Goal: Task Accomplishment & Management: Use online tool/utility

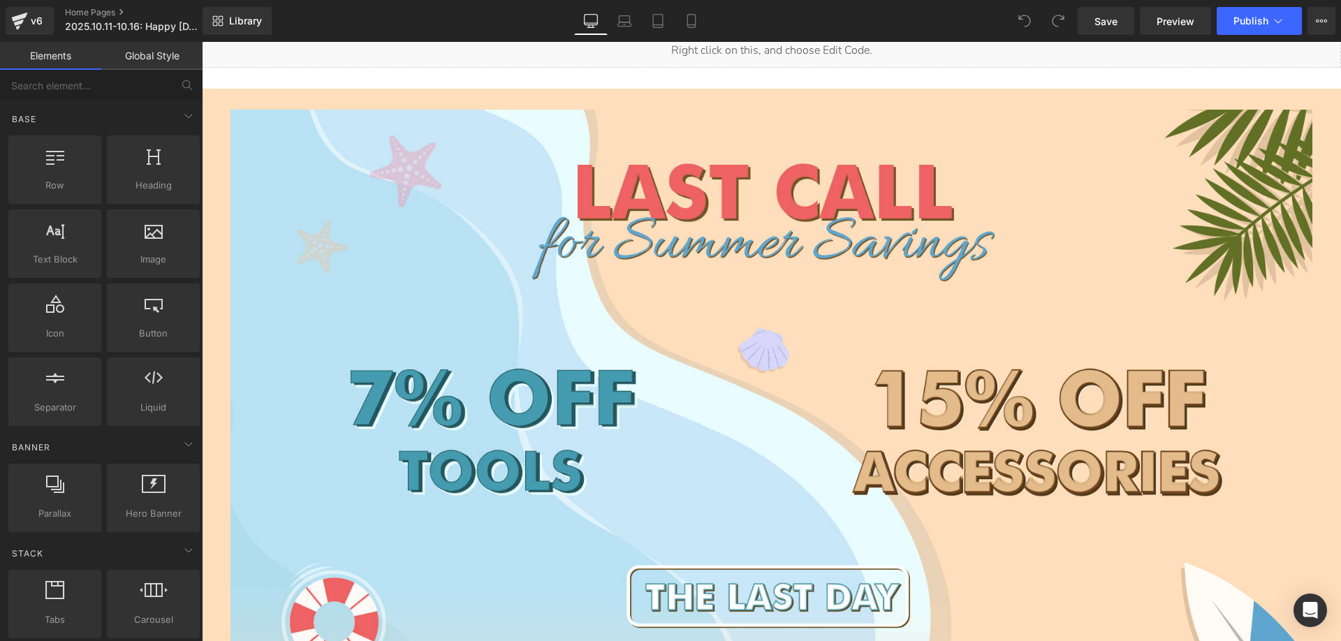
scroll to position [838, 0]
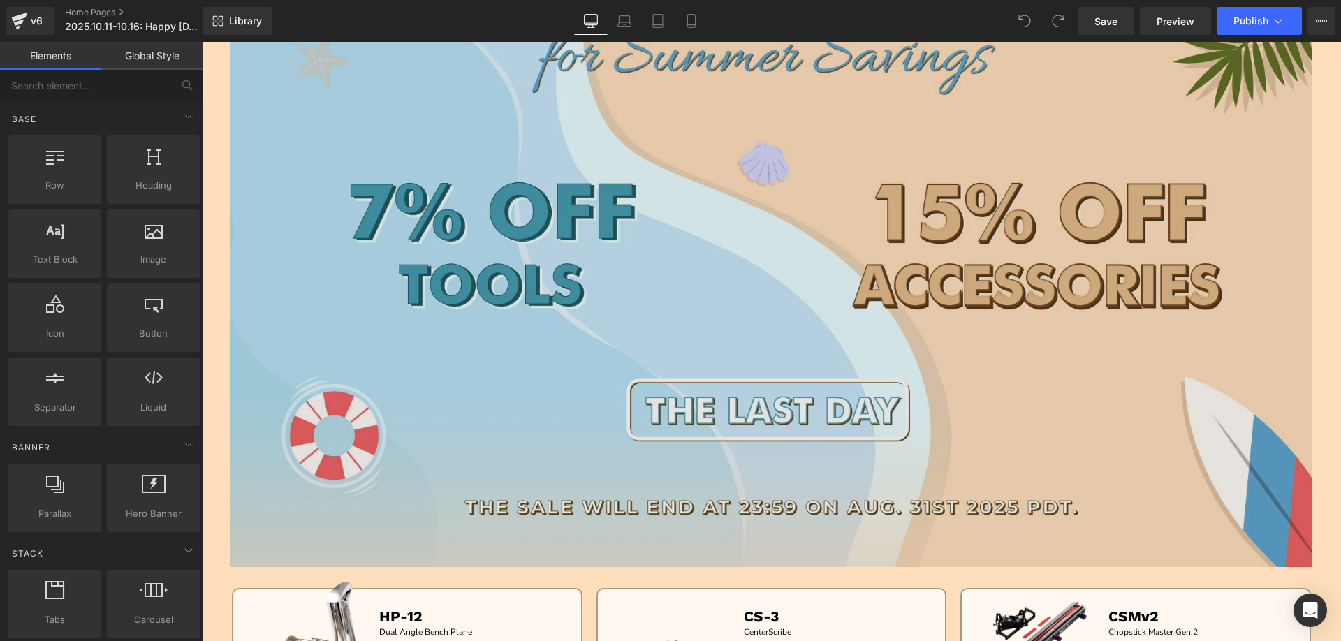
click at [534, 318] on img at bounding box center [771, 245] width 1082 height 644
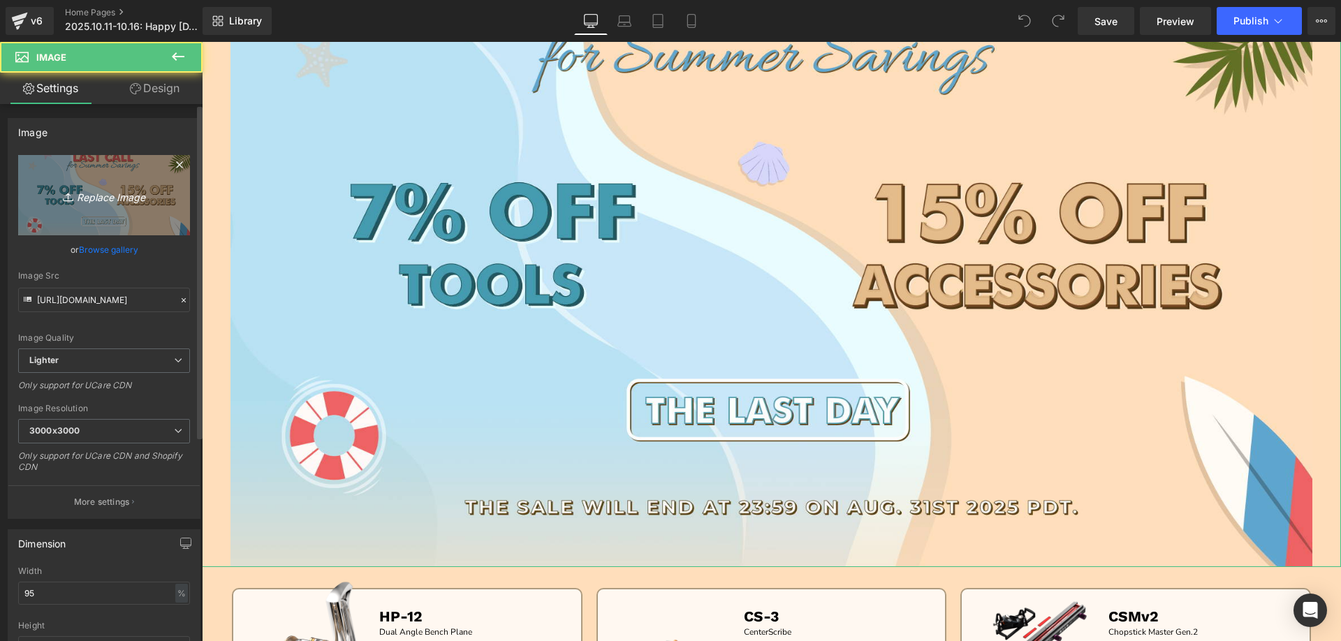
click at [121, 191] on icon "Replace Image" at bounding box center [104, 194] width 112 height 17
type input "C:\fakepath\BANNERbc1.jpg"
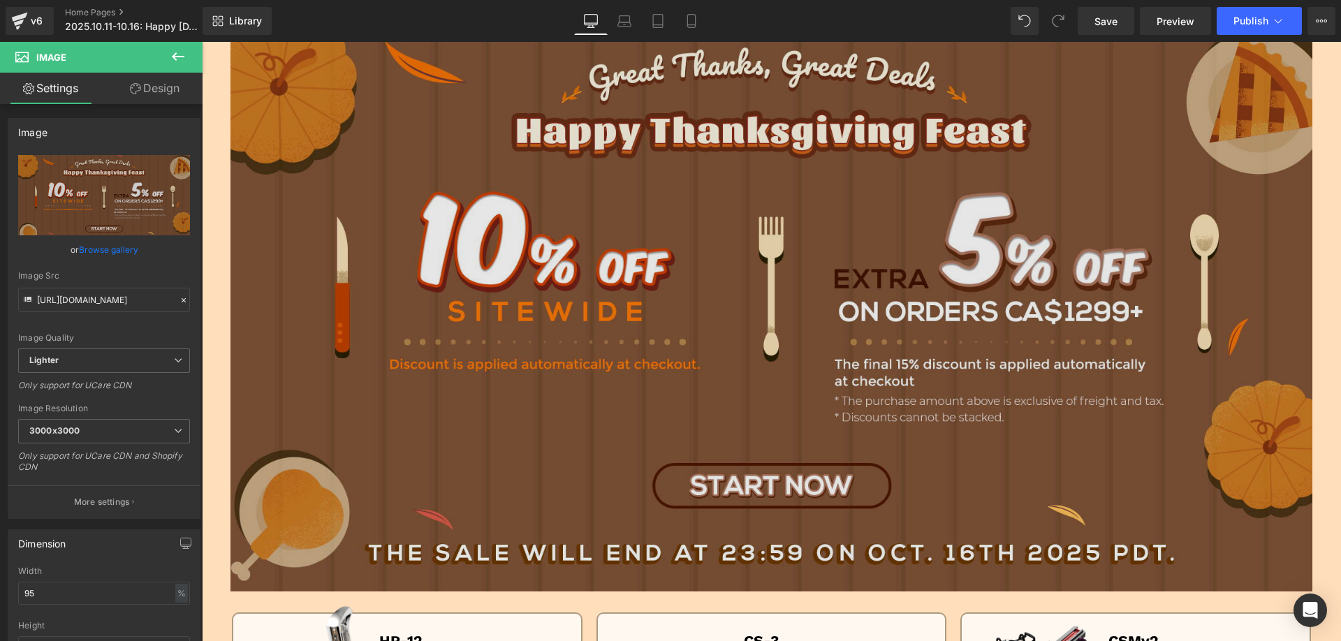
scroll to position [628, 0]
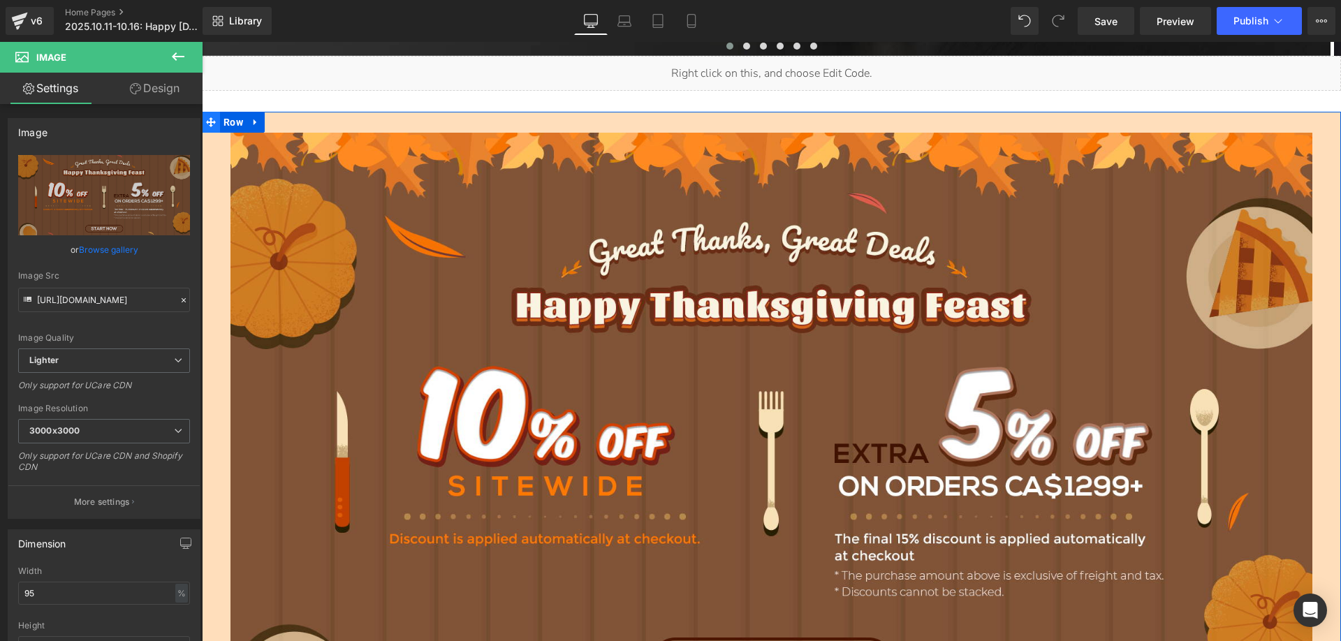
drag, startPoint x: 220, startPoint y: 122, endPoint x: 213, endPoint y: 121, distance: 7.1
click at [220, 122] on span "Row" at bounding box center [233, 122] width 27 height 21
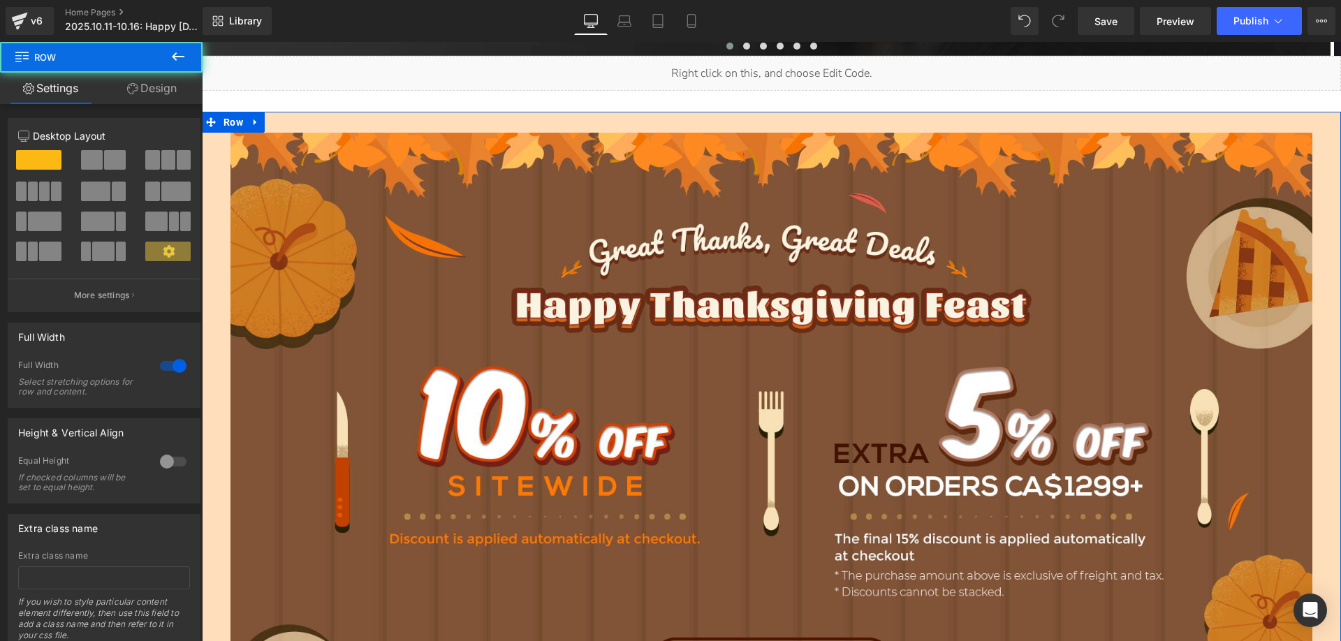
click at [152, 94] on link "Design" at bounding box center [151, 88] width 101 height 31
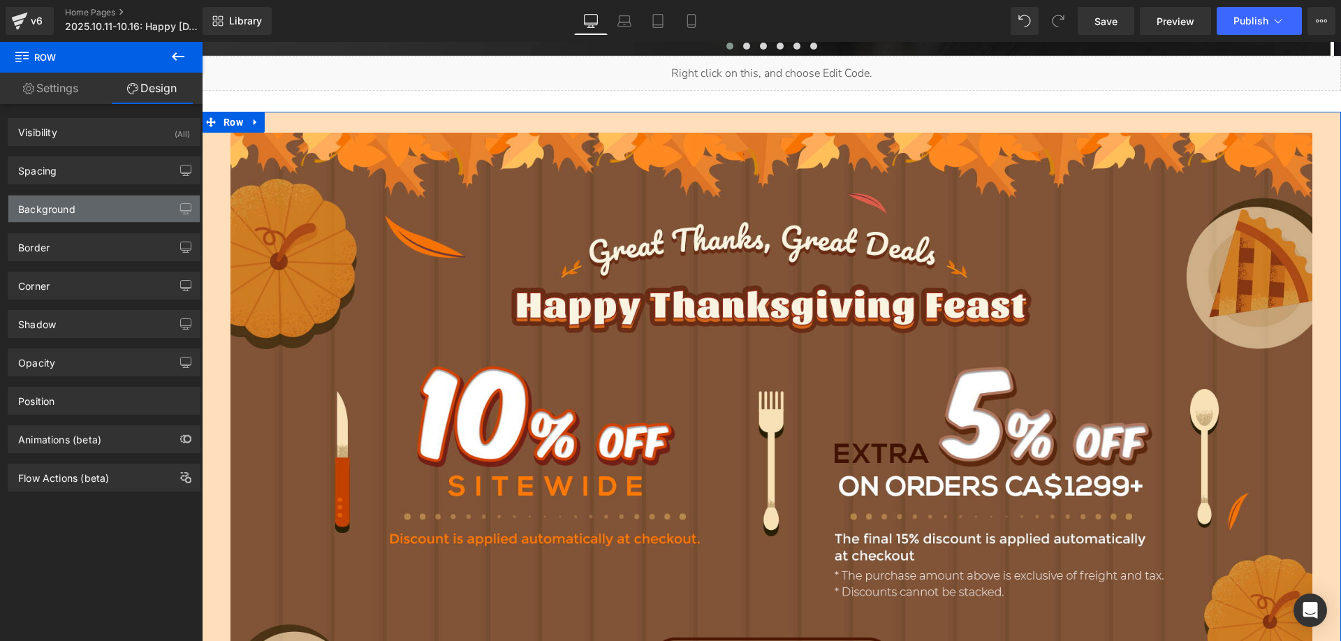
click at [65, 208] on div "Background" at bounding box center [46, 205] width 57 height 20
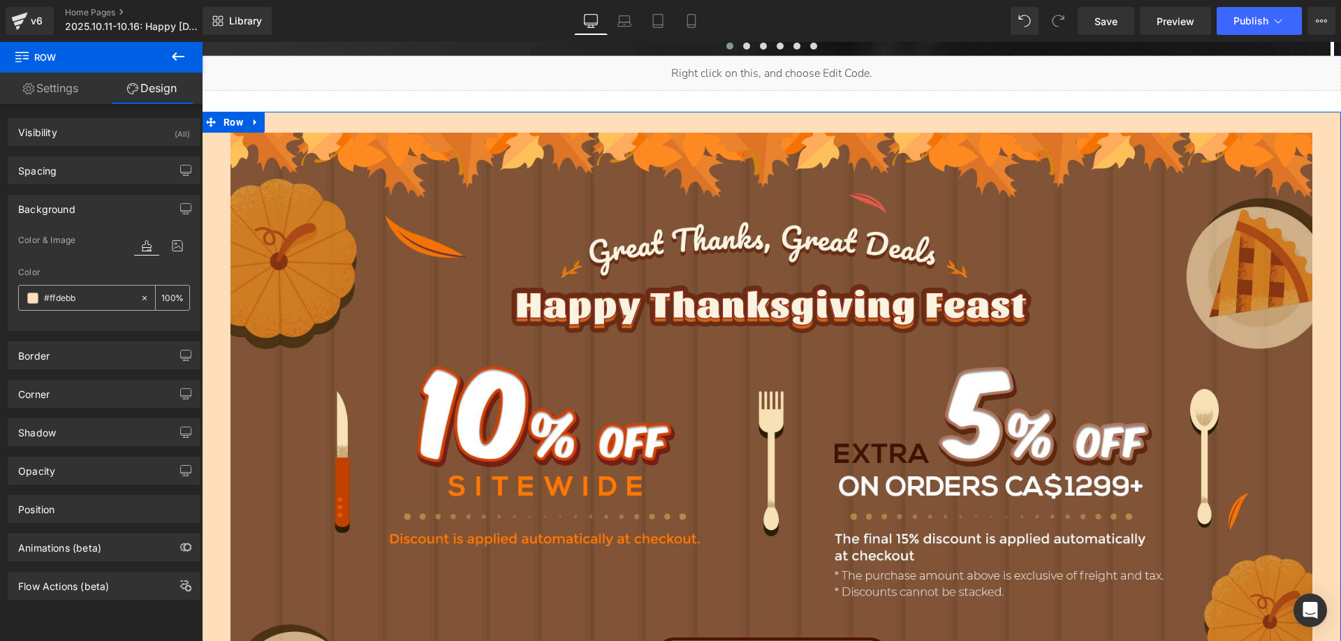
click at [95, 296] on input "#ffdebb" at bounding box center [88, 297] width 89 height 15
paste input "a17047"
type input "a17047"
click at [221, 235] on div at bounding box center [771, 449] width 1139 height 633
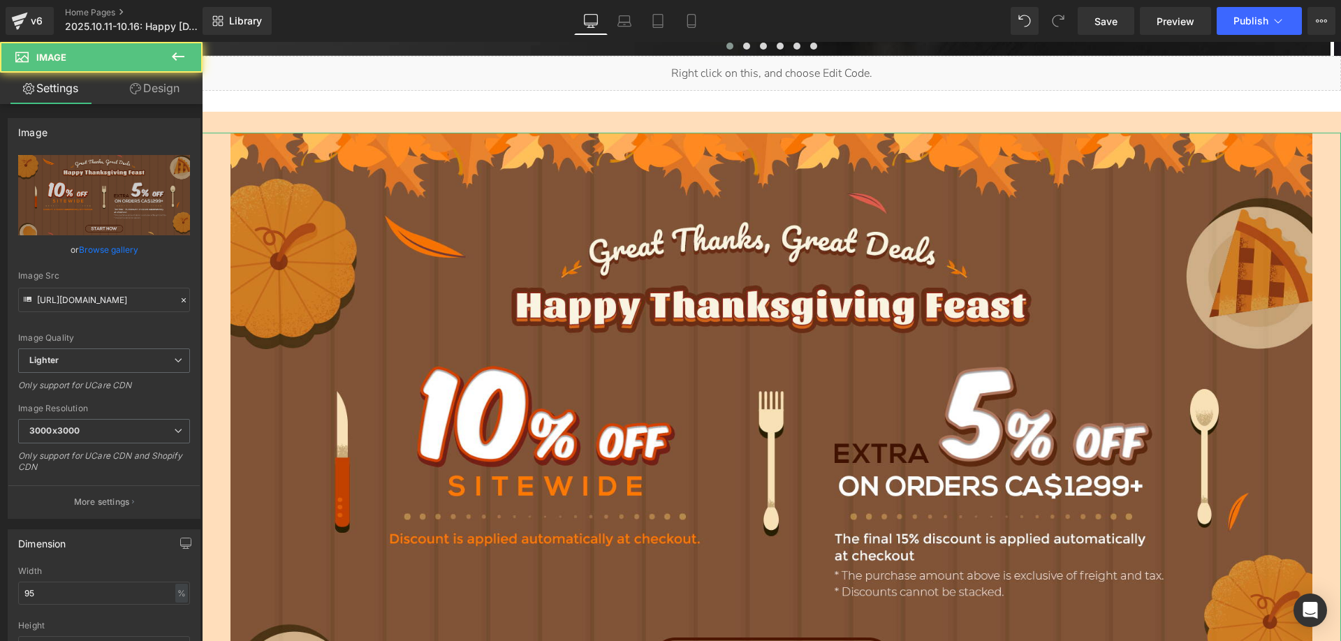
click at [154, 90] on link "Design" at bounding box center [154, 88] width 101 height 31
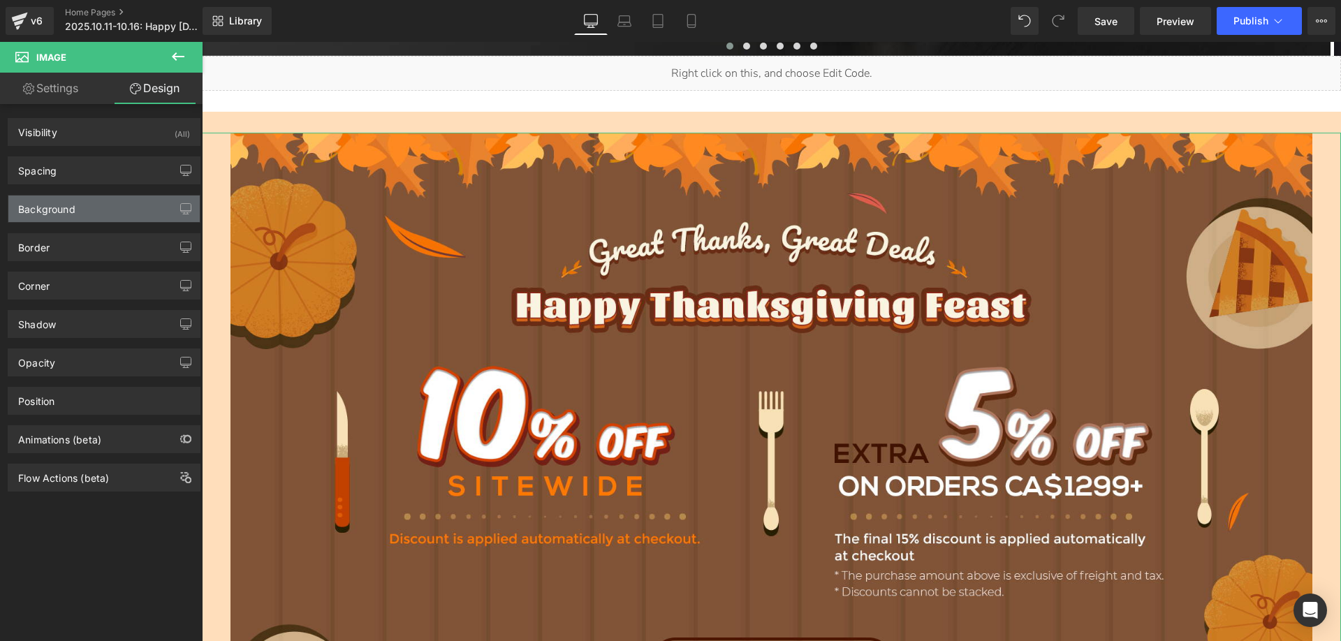
click at [55, 205] on div "Background" at bounding box center [46, 205] width 57 height 20
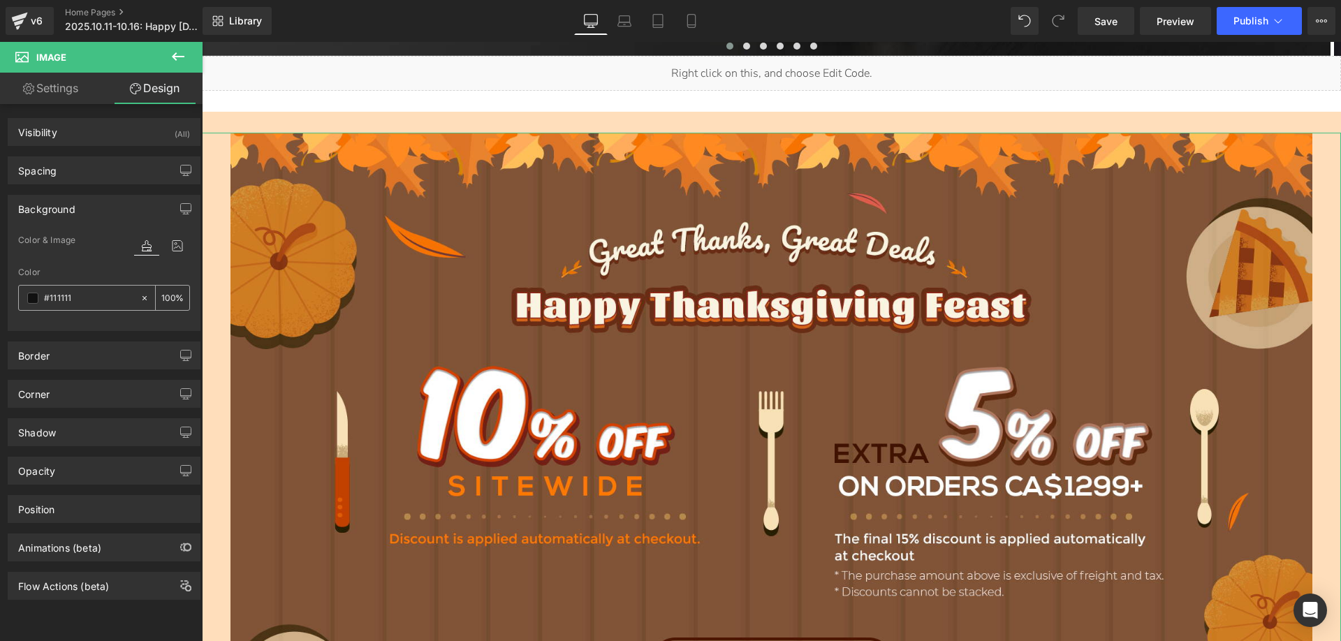
click at [80, 303] on input "#111111" at bounding box center [88, 297] width 89 height 15
paste input "a17047"
type input "a17047"
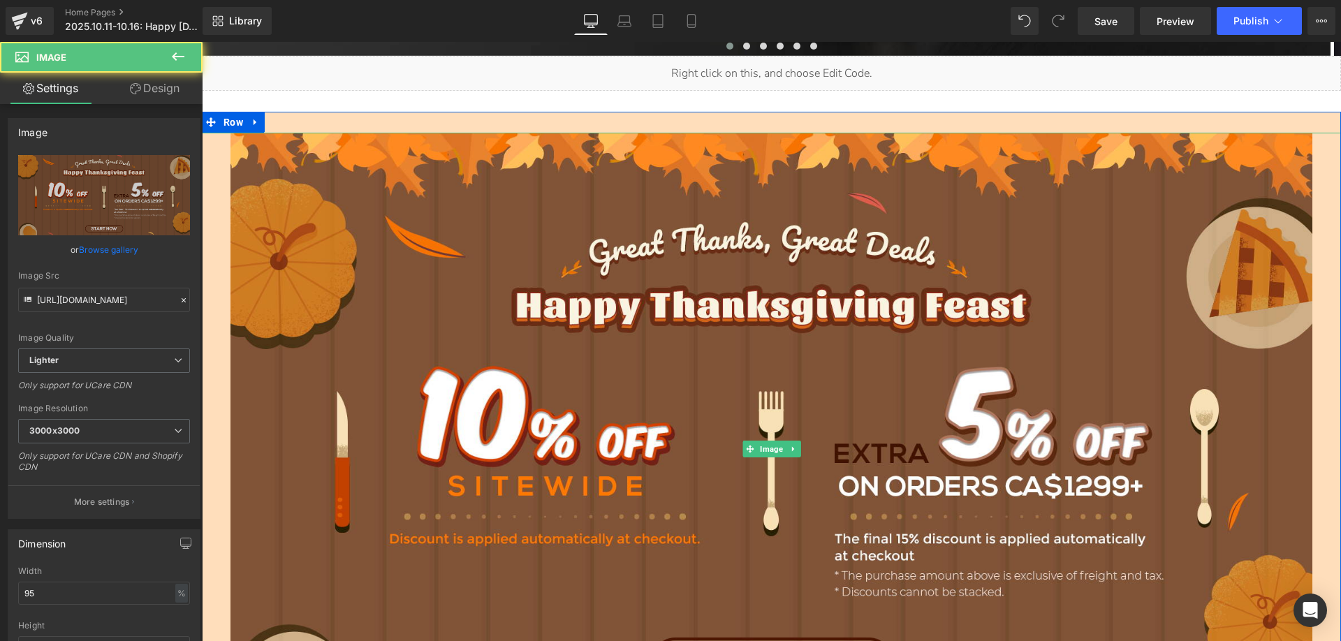
click at [217, 226] on div at bounding box center [771, 449] width 1139 height 633
click at [154, 91] on link "Design" at bounding box center [154, 88] width 101 height 31
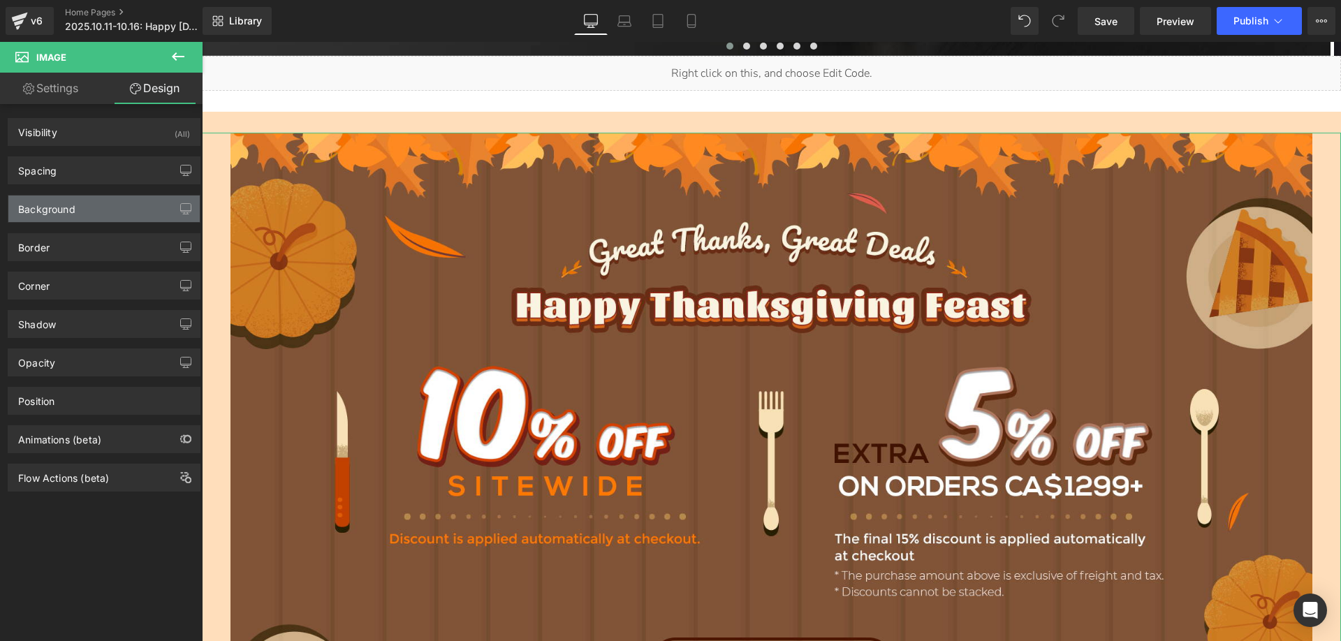
click at [35, 216] on div "Background" at bounding box center [103, 208] width 191 height 27
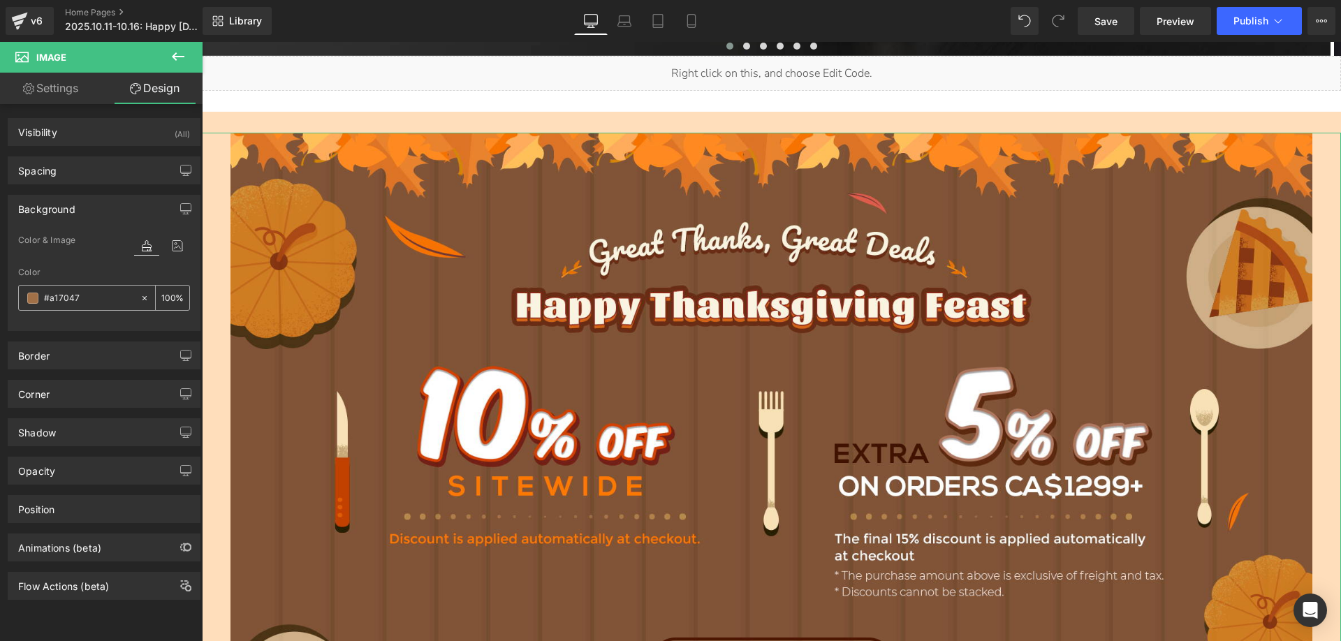
drag, startPoint x: 93, startPoint y: 307, endPoint x: 95, endPoint y: 297, distance: 10.0
click at [94, 307] on div "#a17047" at bounding box center [79, 298] width 121 height 24
click at [95, 295] on input "#a17047" at bounding box center [88, 297] width 89 height 15
paste input "text"
type input "a17047"
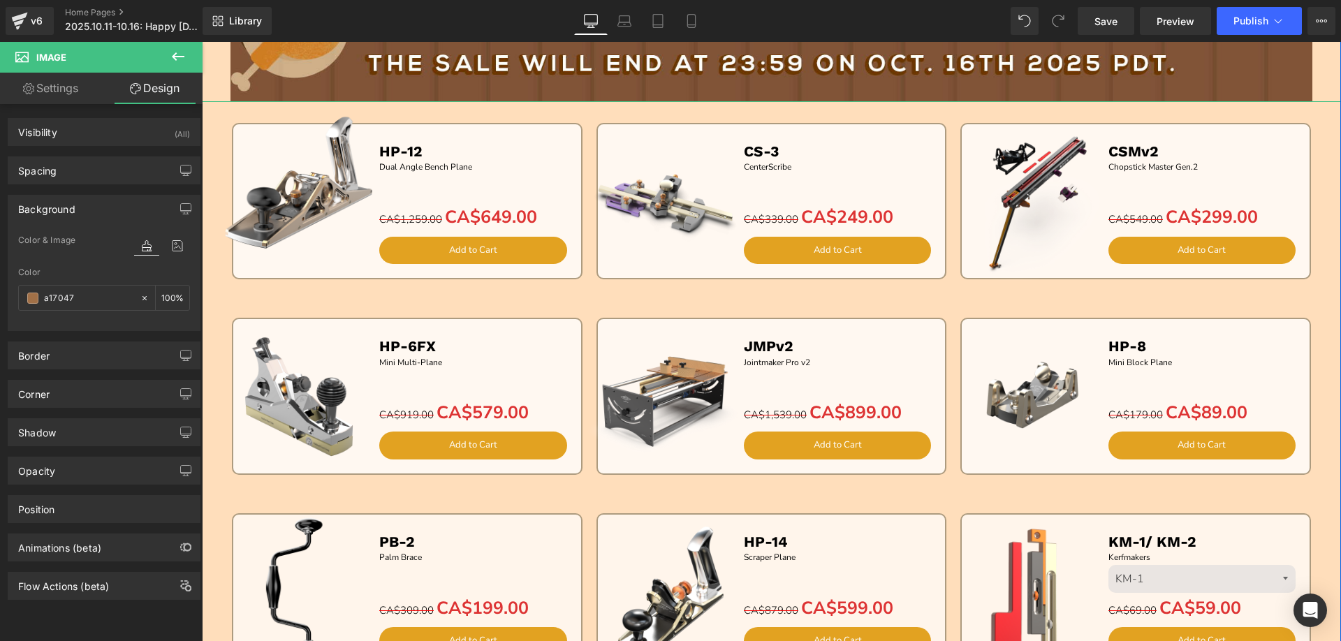
scroll to position [1327, 0]
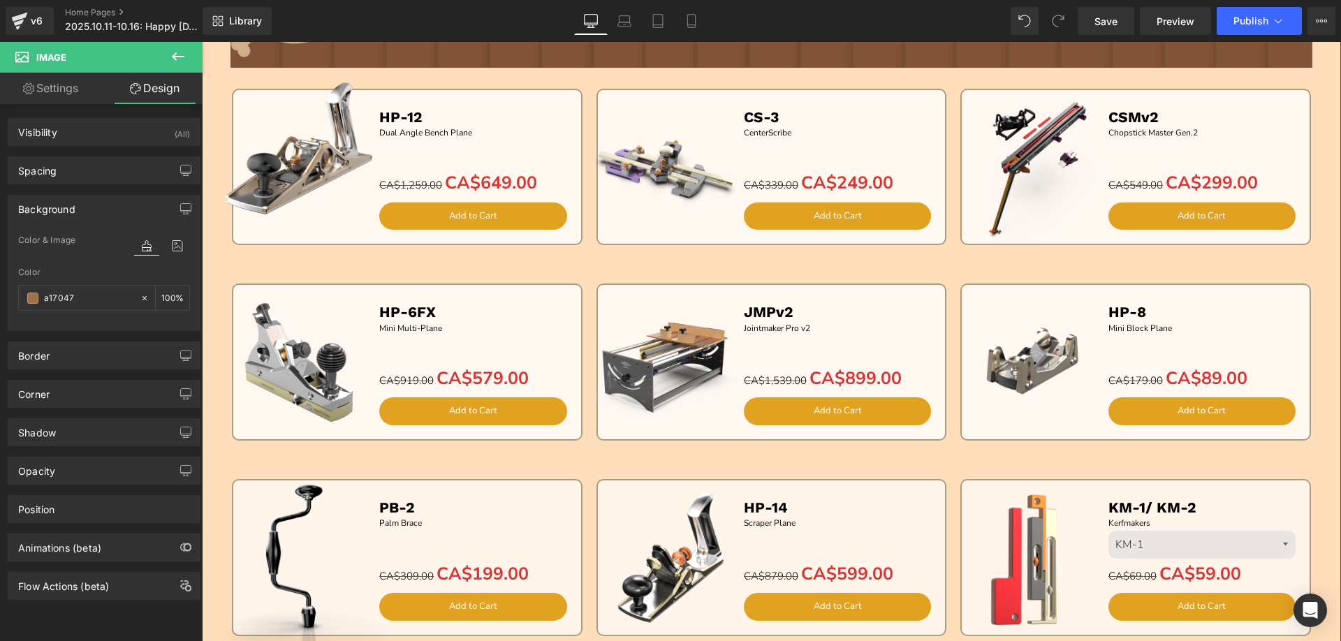
click at [215, 156] on img at bounding box center [299, 150] width 174 height 174
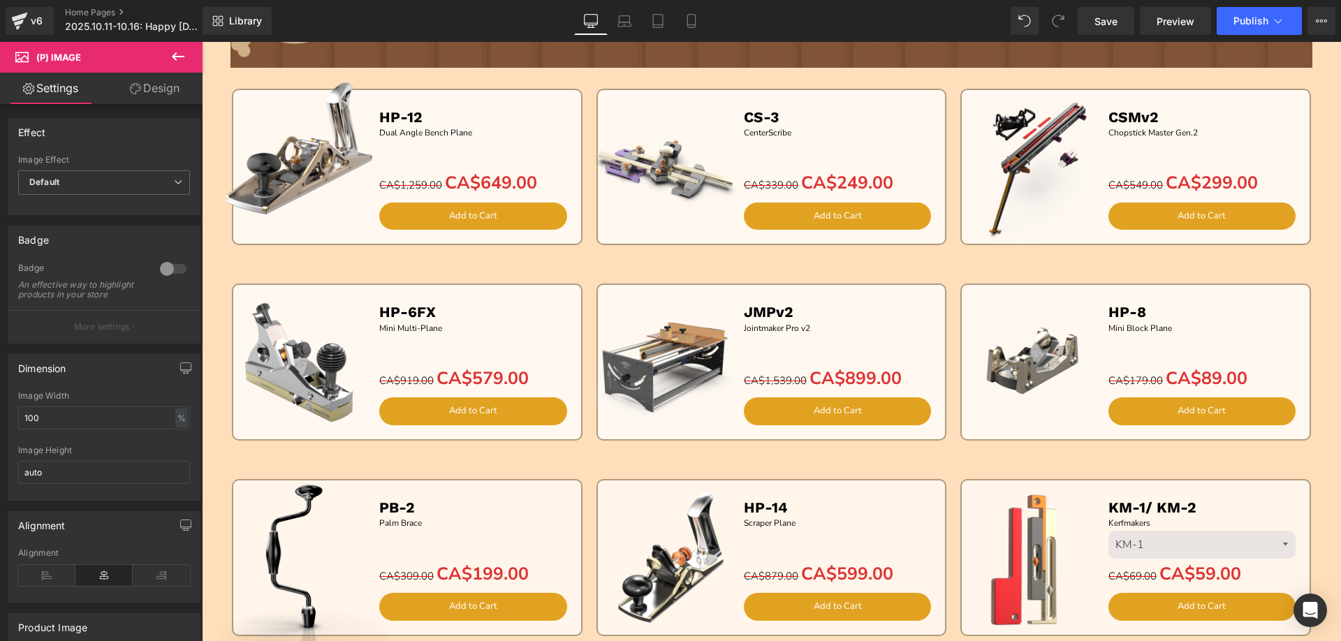
click at [158, 87] on link "Design" at bounding box center [154, 88] width 101 height 31
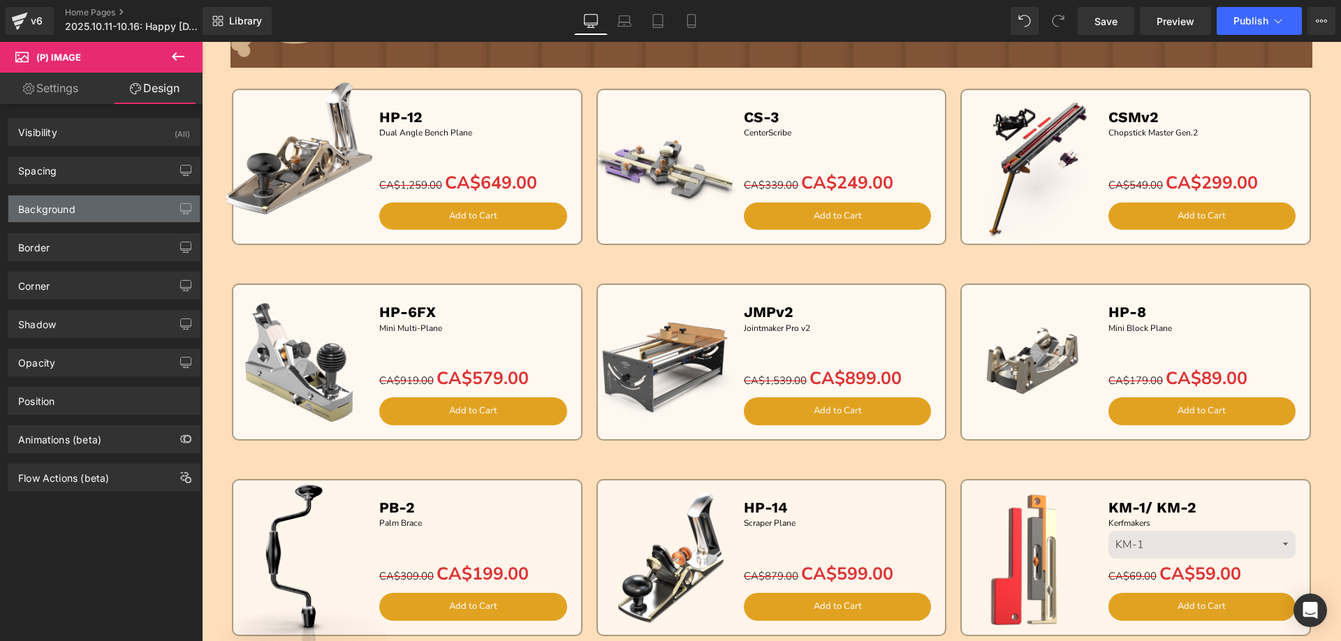
click at [58, 207] on div "Background" at bounding box center [46, 205] width 57 height 20
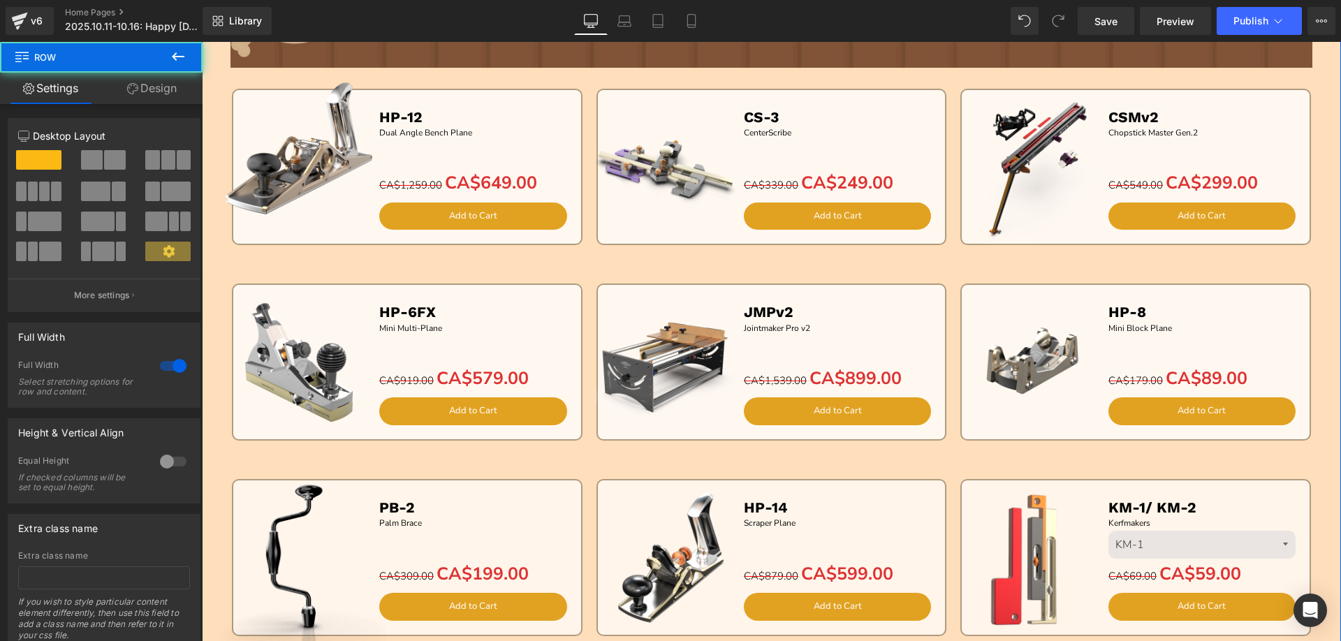
click at [146, 86] on link "Design" at bounding box center [151, 88] width 101 height 31
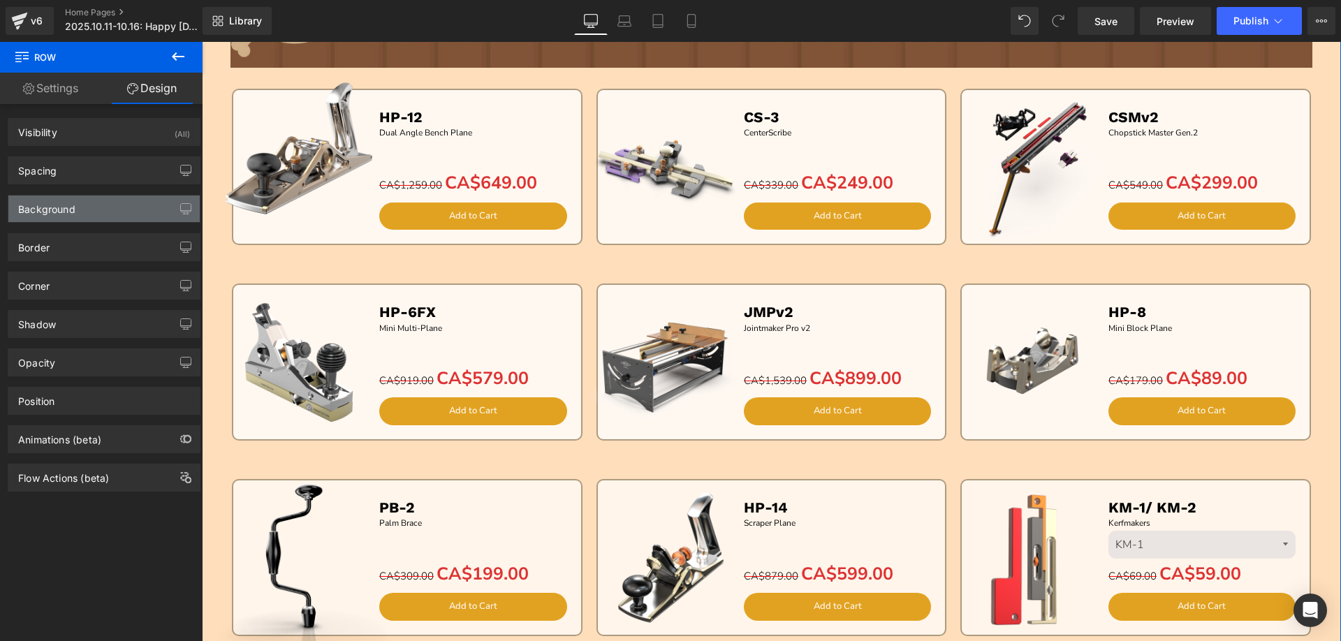
click at [54, 206] on div "Background" at bounding box center [46, 205] width 57 height 20
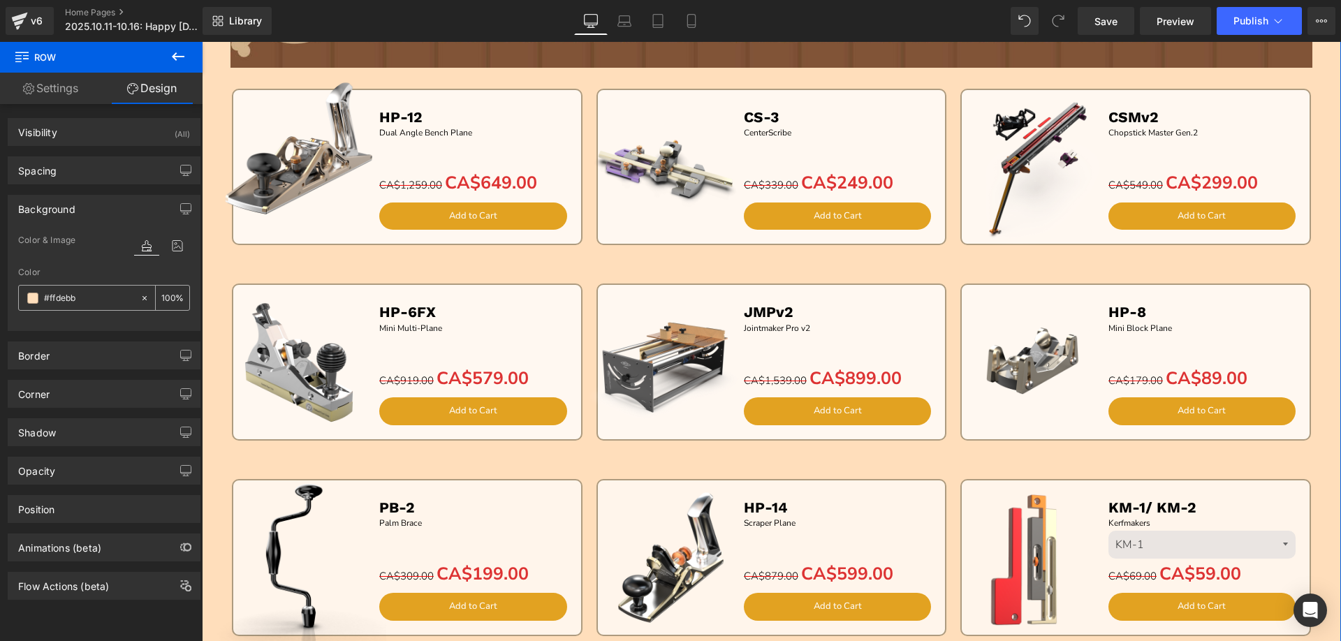
click at [88, 295] on input "#ffdebb" at bounding box center [88, 297] width 89 height 15
paste input "a17047"
type input "a17047"
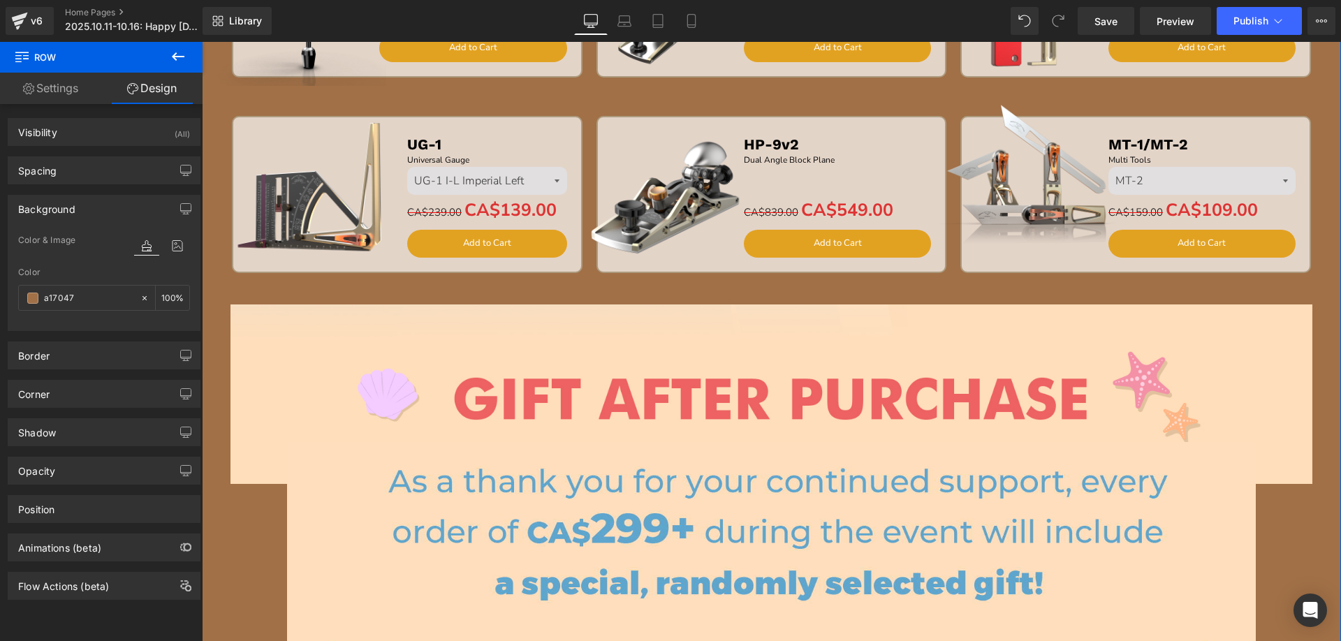
scroll to position [2095, 0]
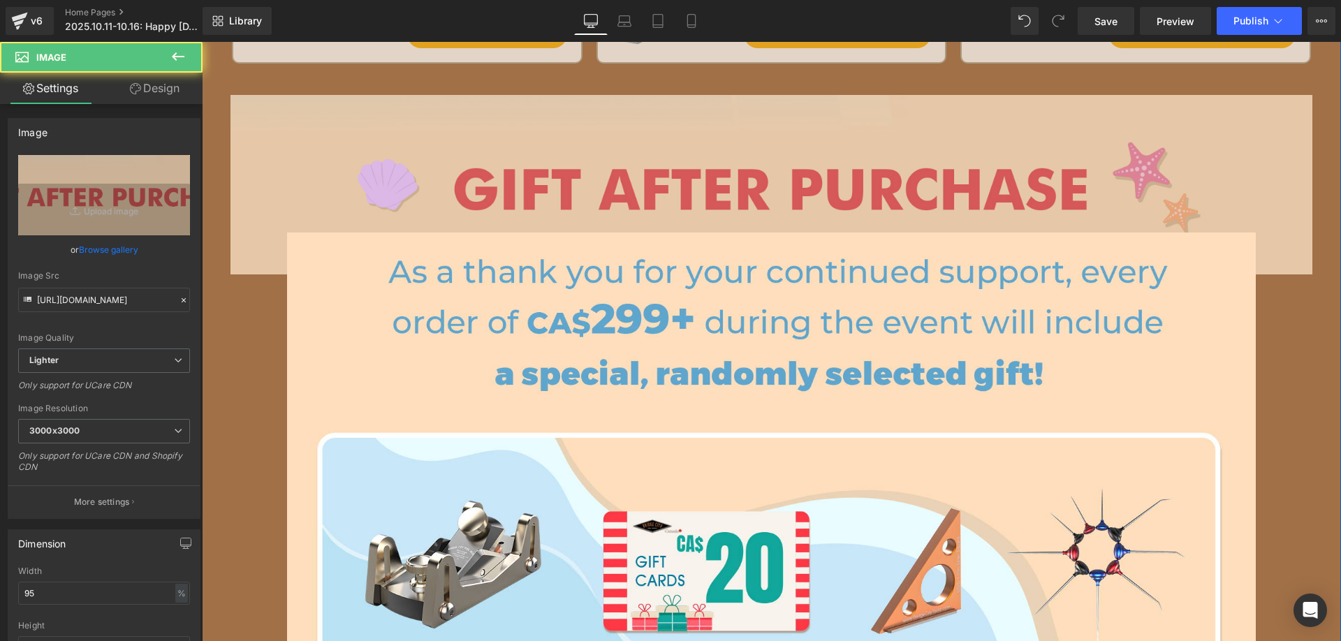
click at [422, 182] on img at bounding box center [771, 184] width 1082 height 179
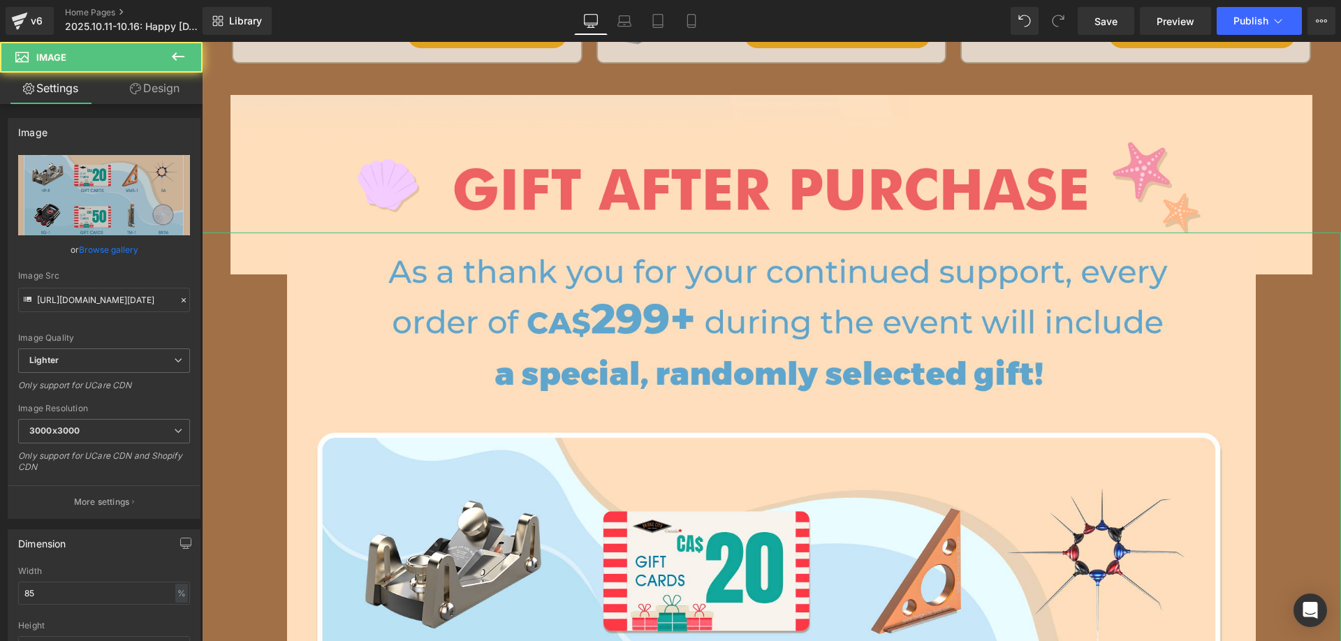
click at [151, 91] on link "Design" at bounding box center [154, 88] width 101 height 31
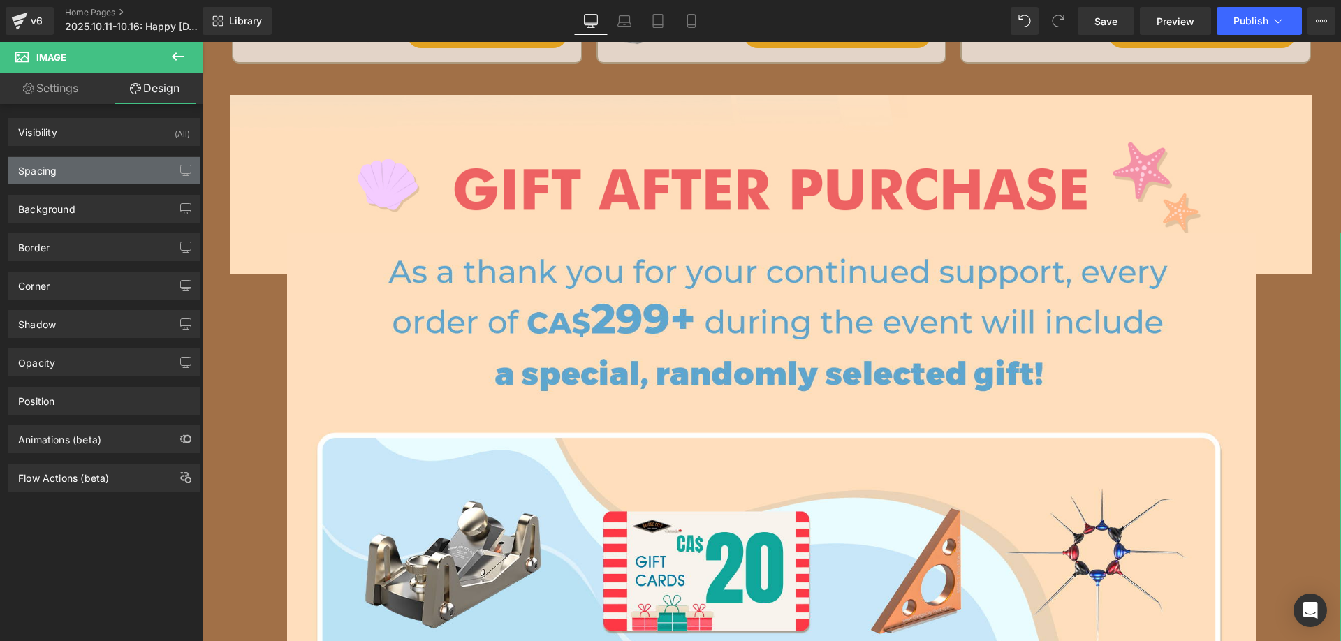
click at [49, 177] on div "Spacing" at bounding box center [103, 170] width 191 height 27
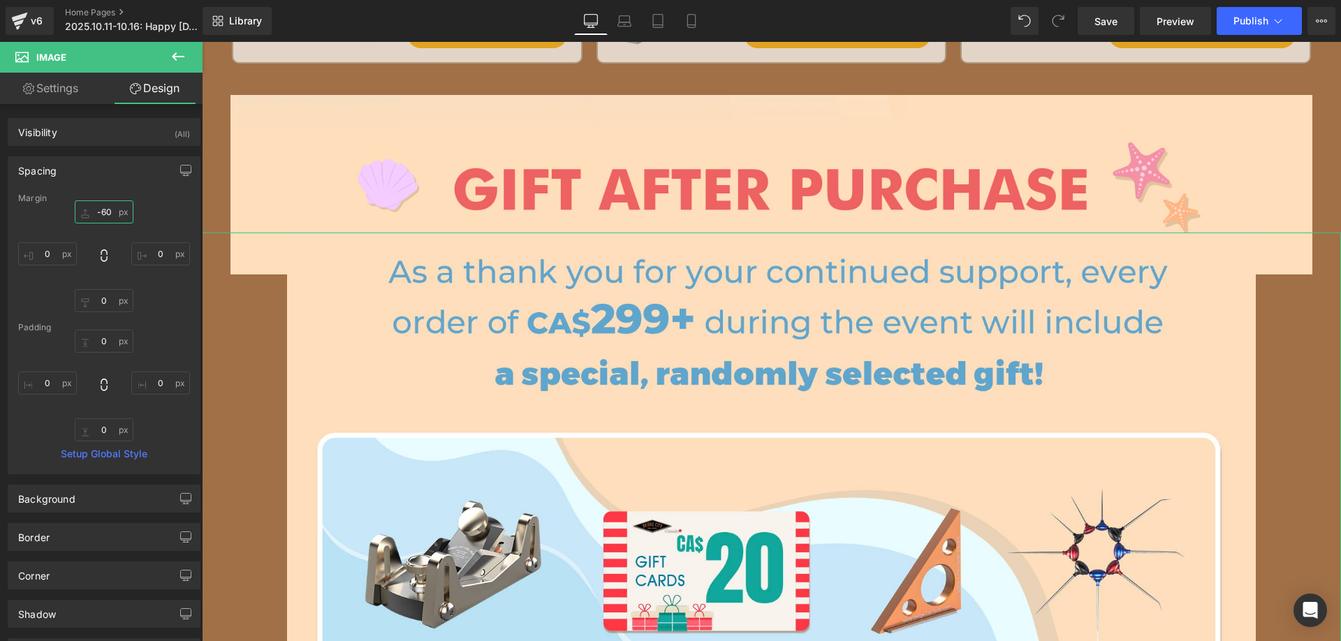
click at [112, 216] on input "-60" at bounding box center [104, 211] width 59 height 23
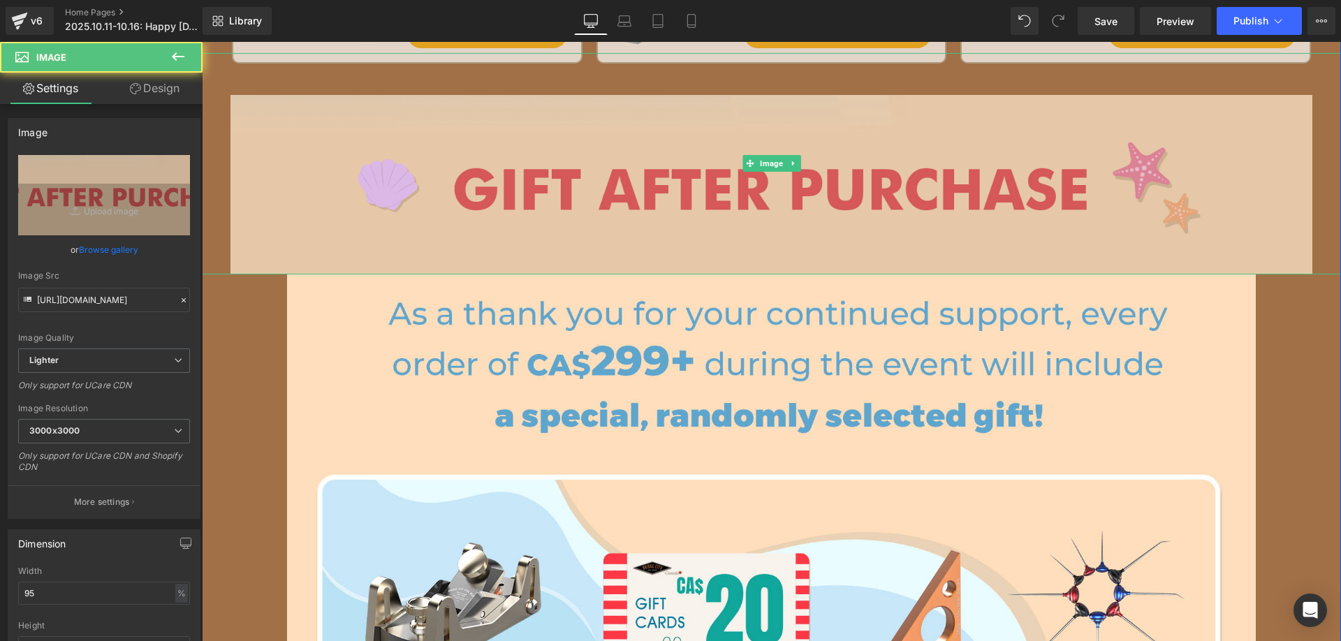
click at [485, 195] on img at bounding box center [771, 184] width 1082 height 179
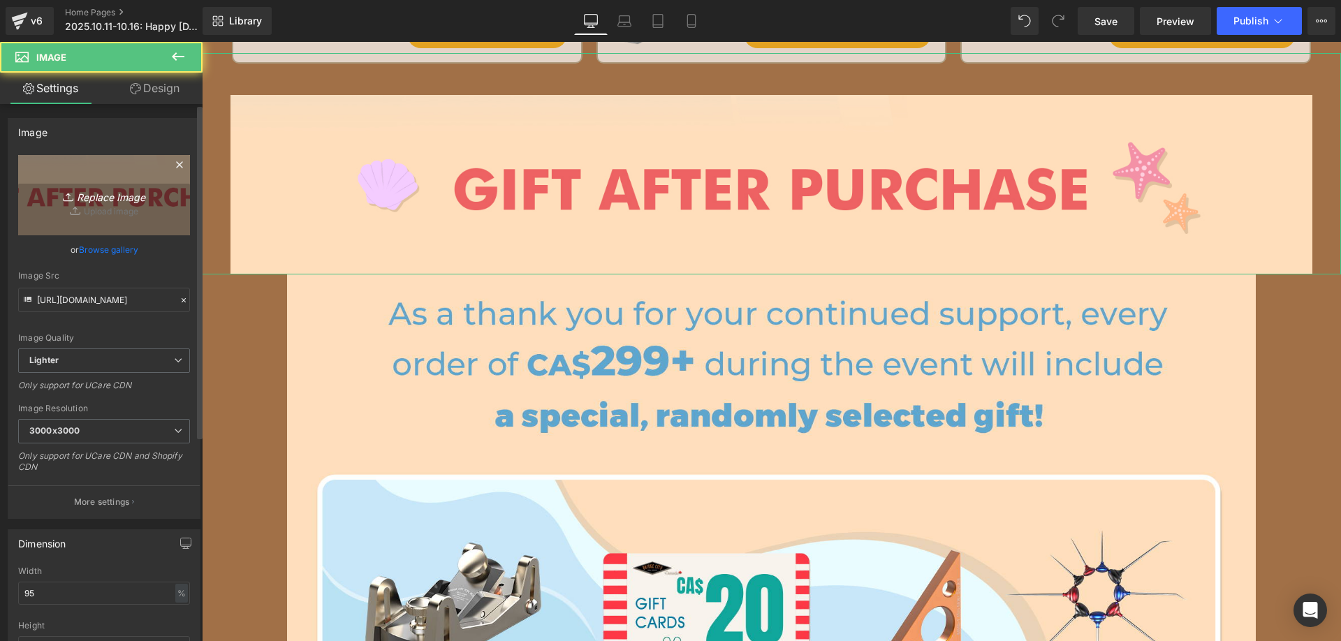
click at [106, 184] on link "Replace Image" at bounding box center [104, 195] width 172 height 80
type input "C:\fakepath\edmbc_04.jpg"
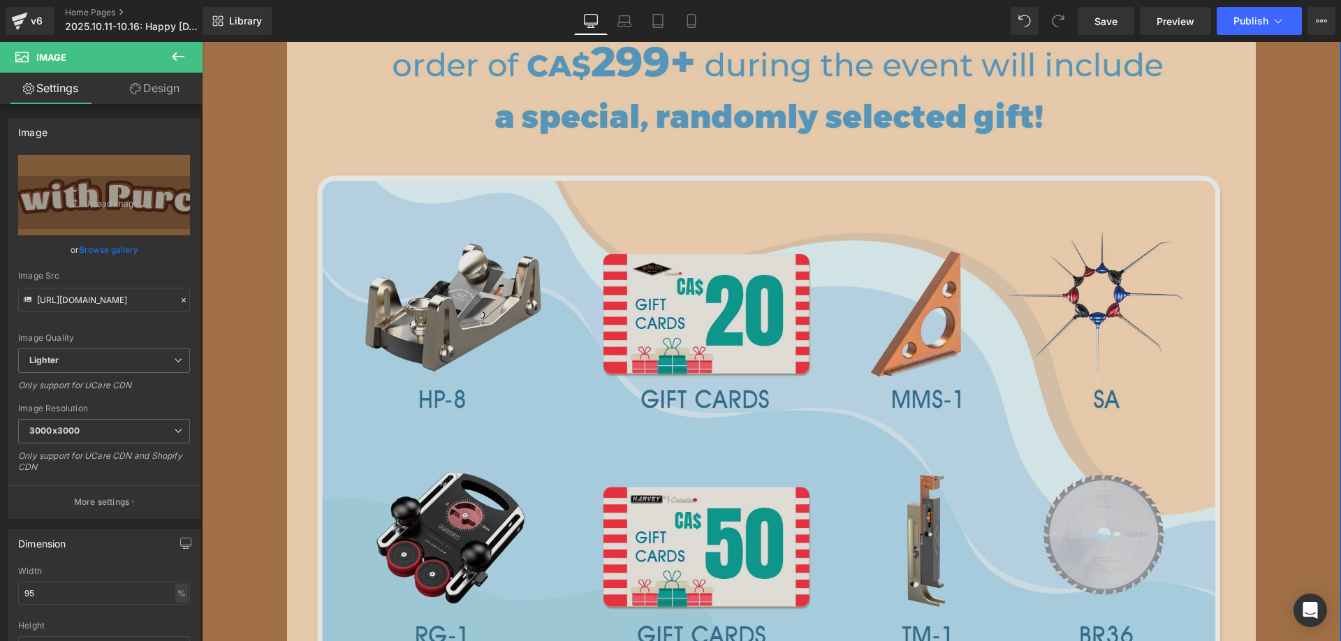
scroll to position [2374, 0]
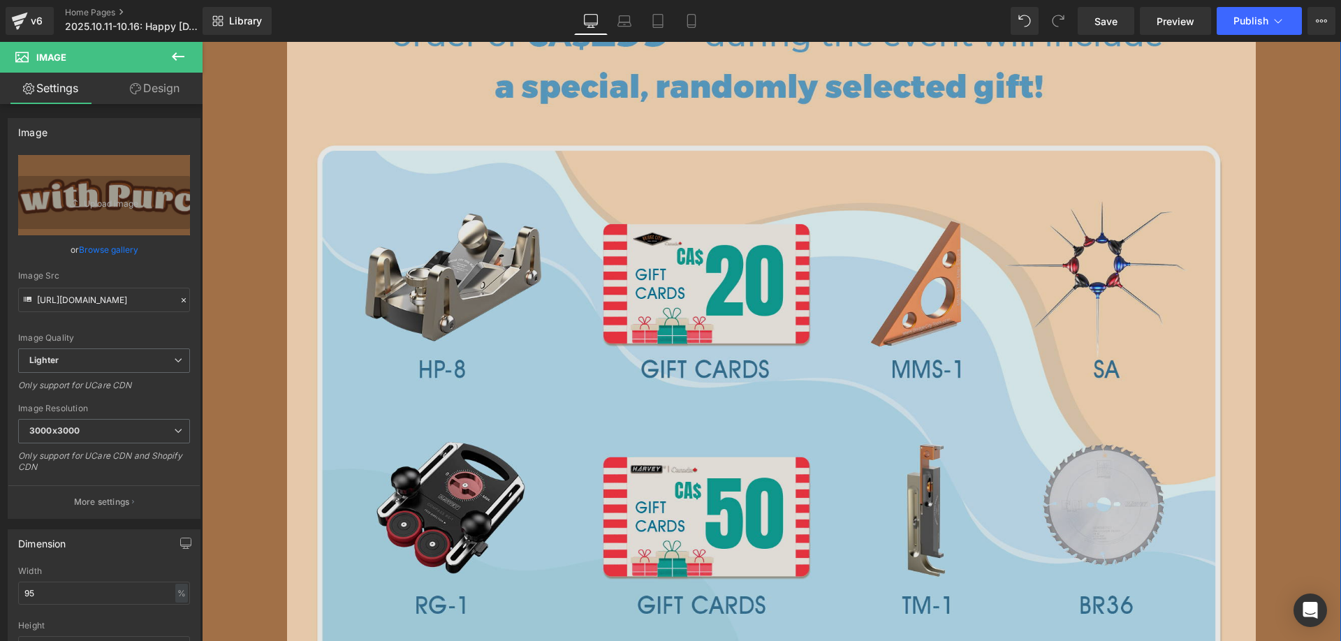
click at [488, 278] on img at bounding box center [771, 395] width 968 height 899
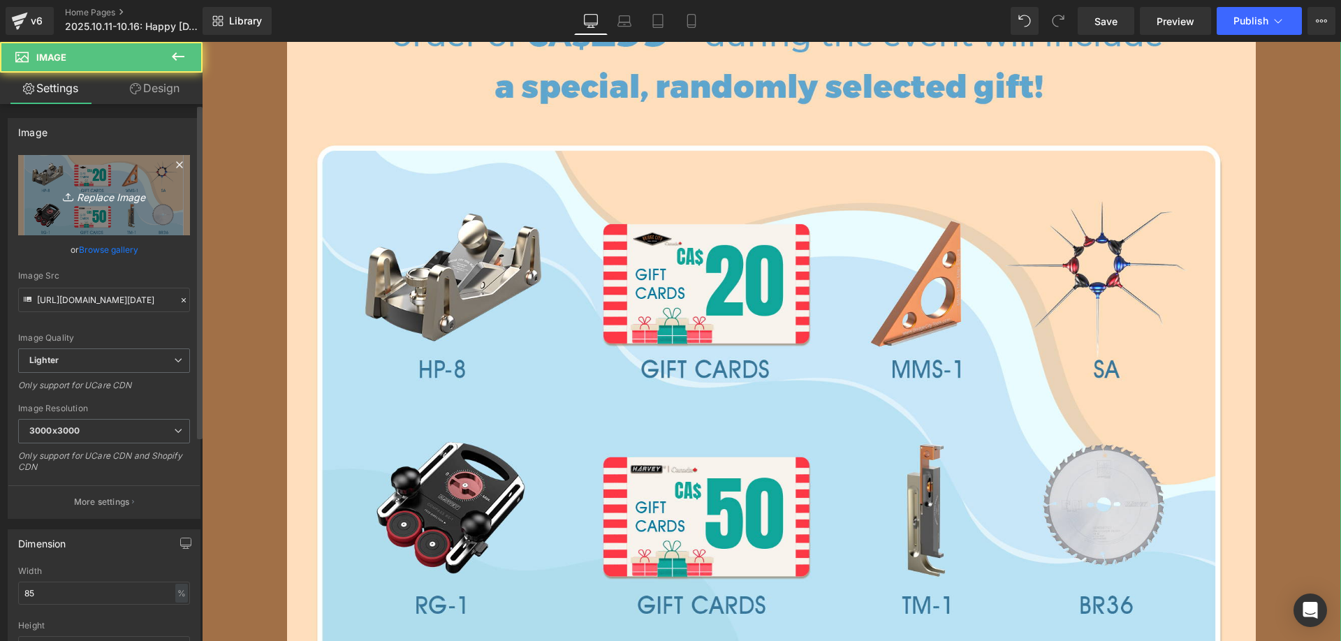
click at [124, 188] on icon "Replace Image" at bounding box center [104, 194] width 112 height 17
type input "C:\fakepath\edmbc_05.jpg"
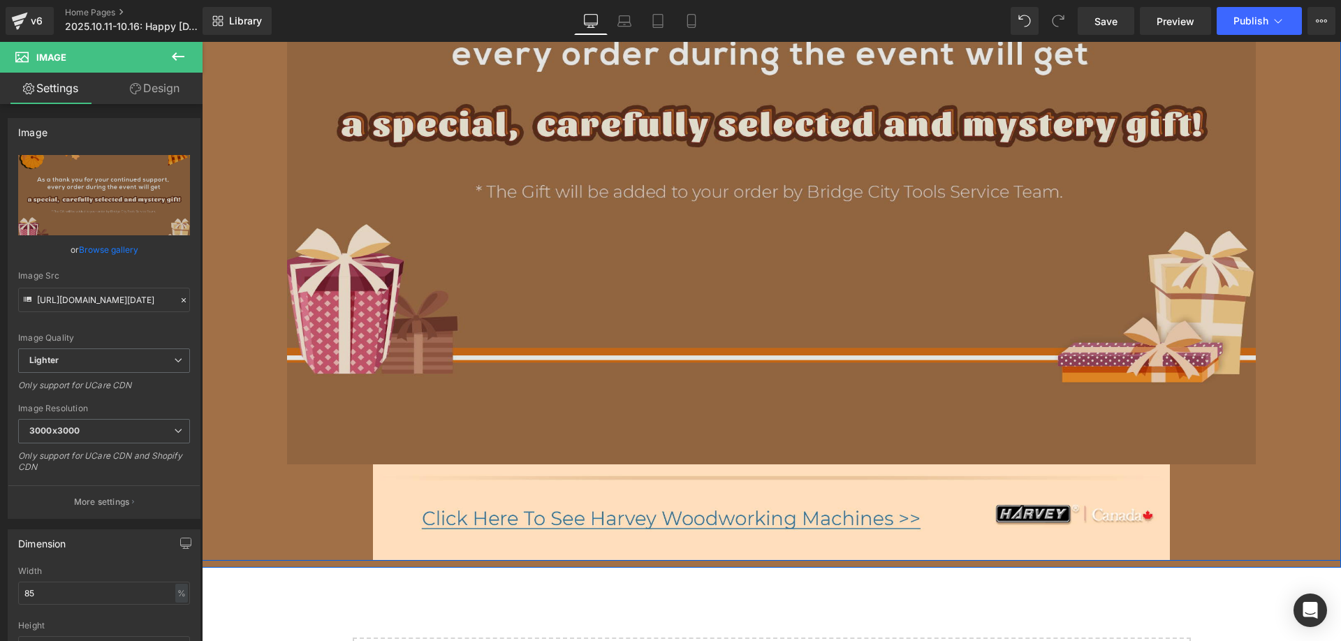
scroll to position [2723, 0]
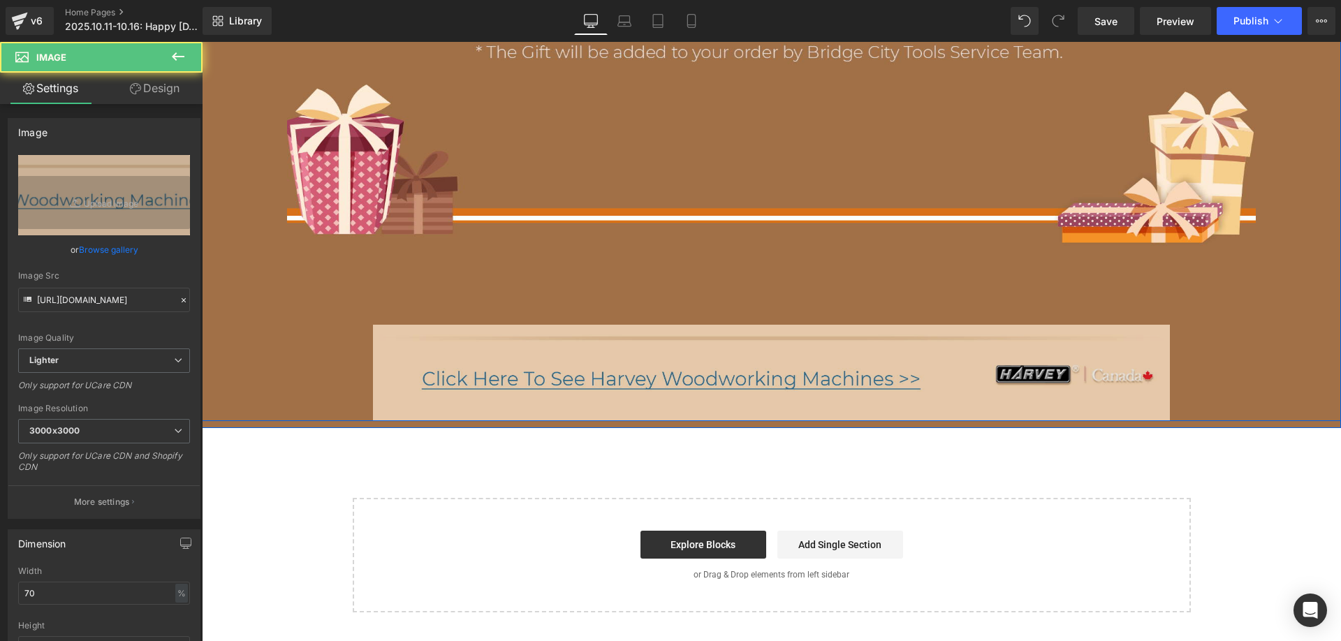
click at [535, 364] on img at bounding box center [771, 373] width 797 height 96
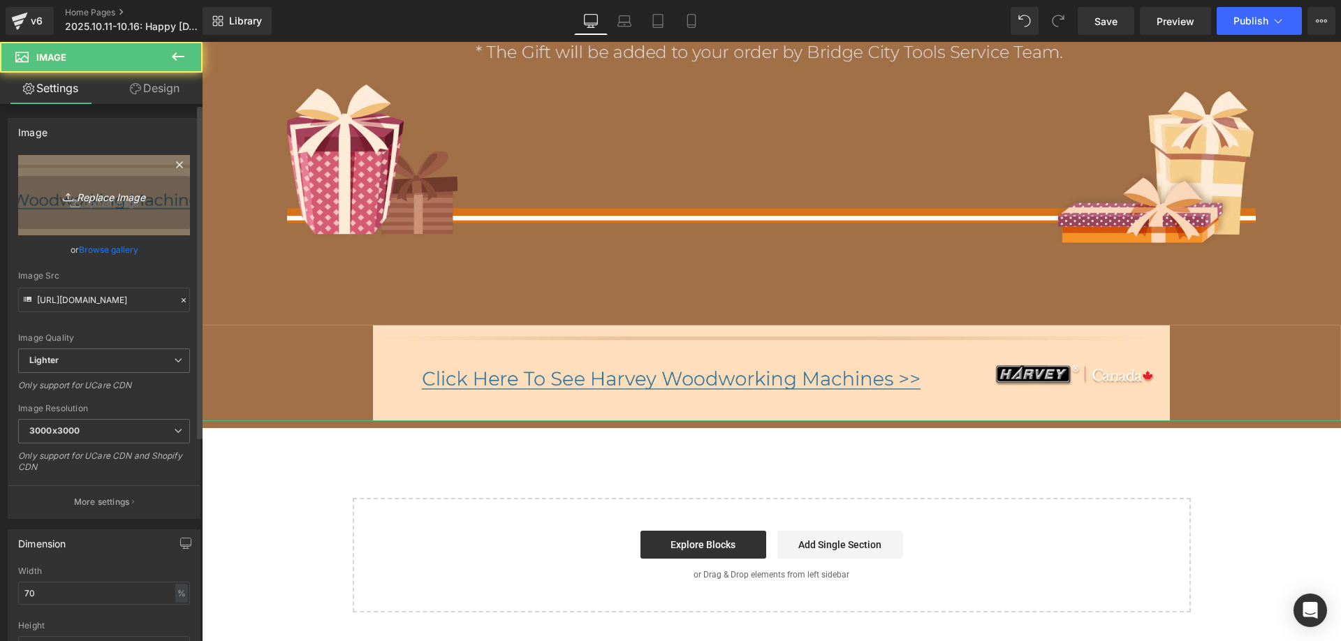
click at [126, 195] on icon "Replace Image" at bounding box center [104, 194] width 112 height 17
type input "C:\fakepath\edmbc_07.jpg"
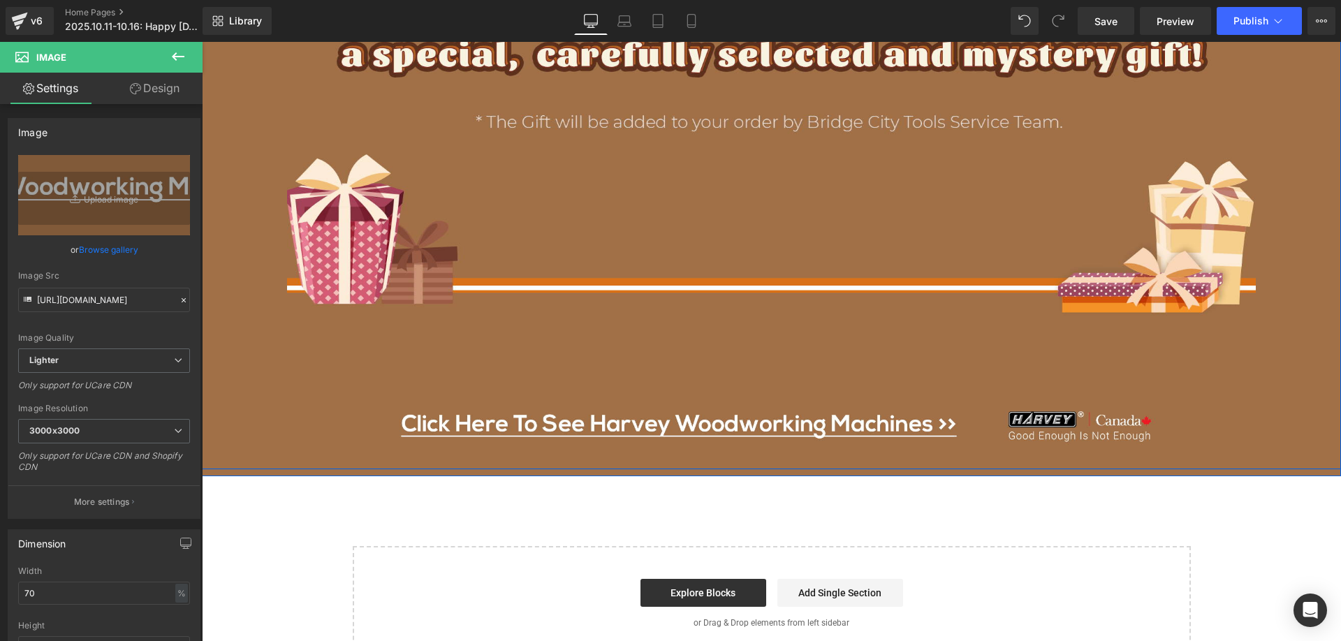
scroll to position [2304, 0]
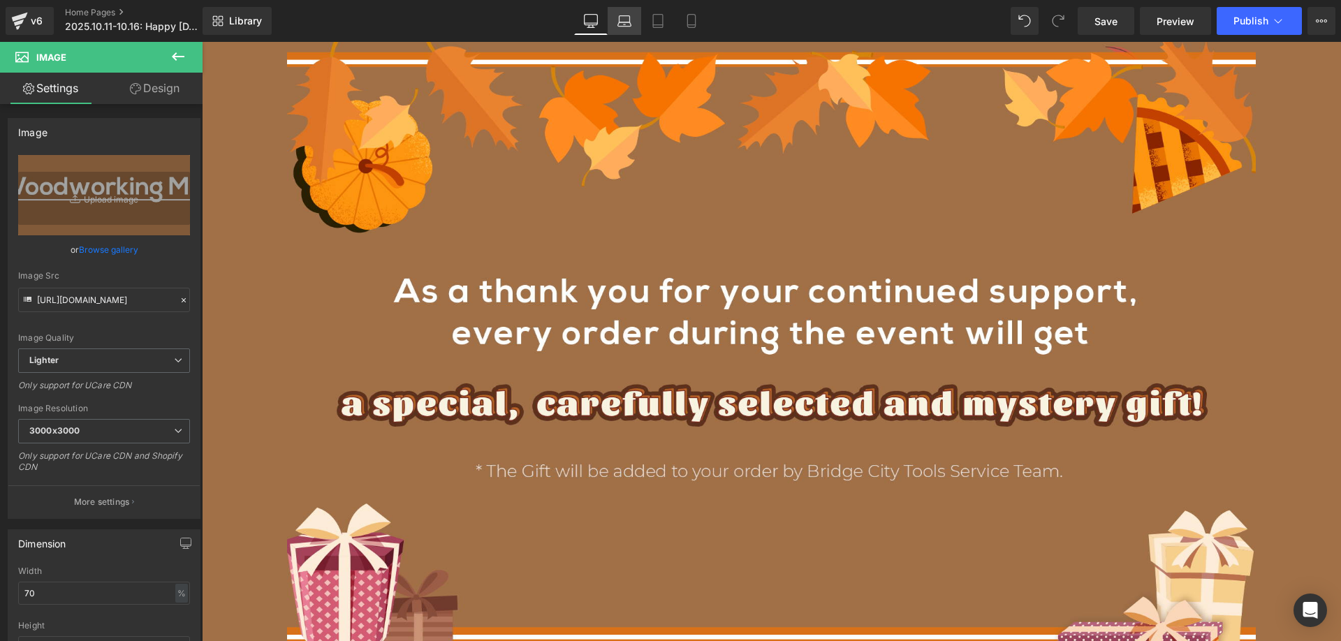
click at [622, 23] on icon at bounding box center [624, 21] width 14 height 14
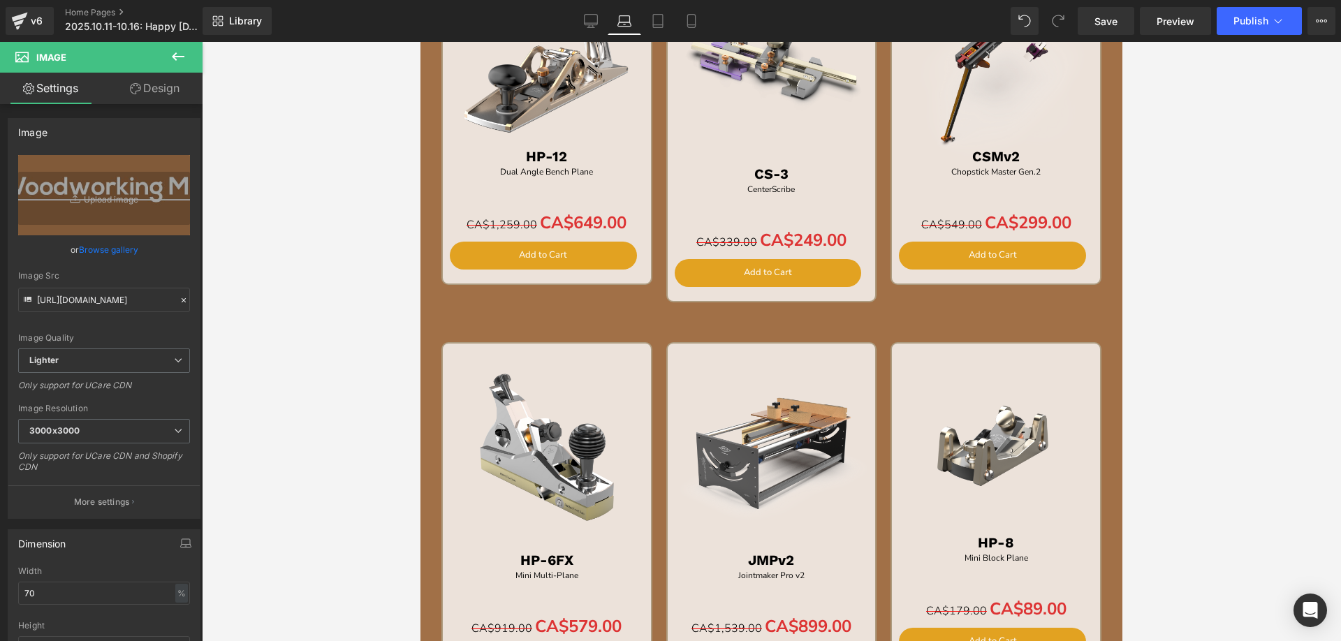
scroll to position [741, 0]
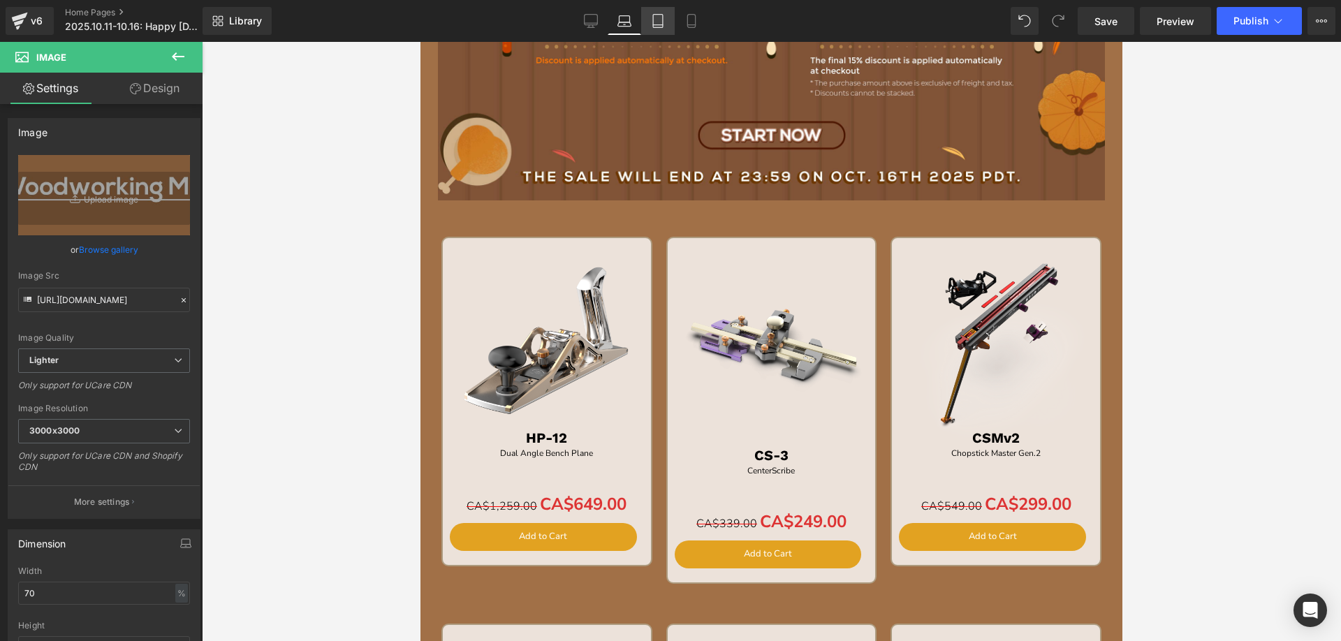
drag, startPoint x: 649, startPoint y: 25, endPoint x: 161, endPoint y: 13, distance: 488.2
click at [649, 25] on link "Tablet" at bounding box center [658, 21] width 34 height 28
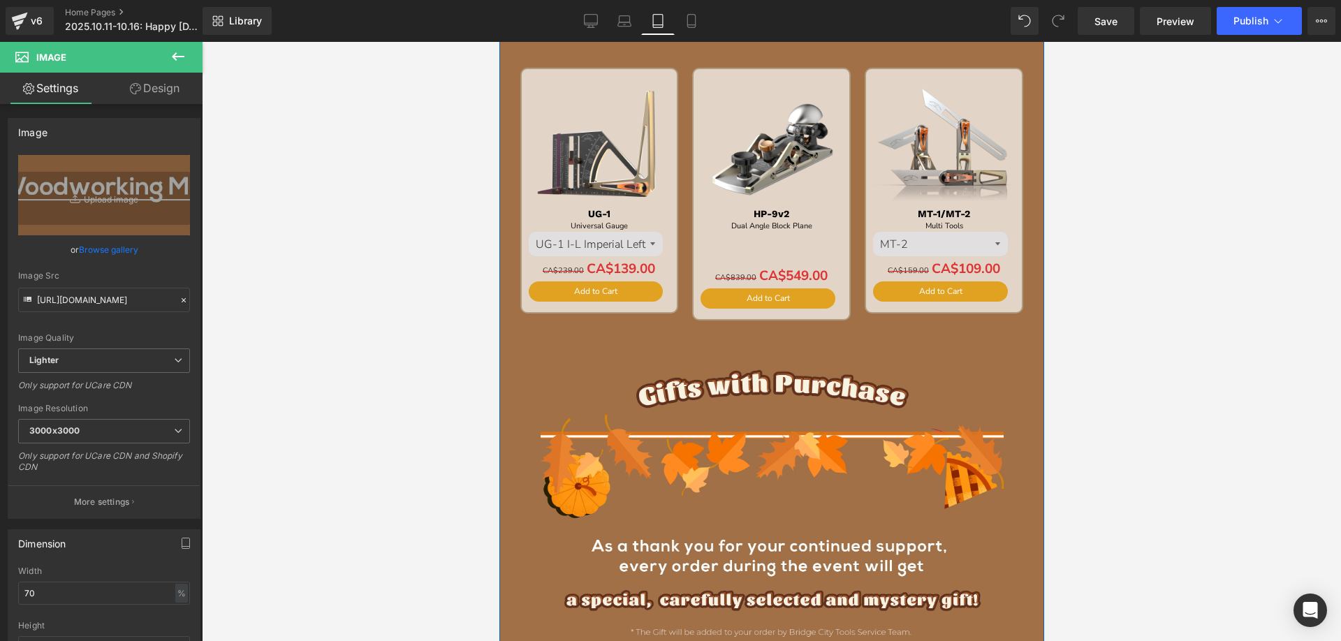
scroll to position [1750, 0]
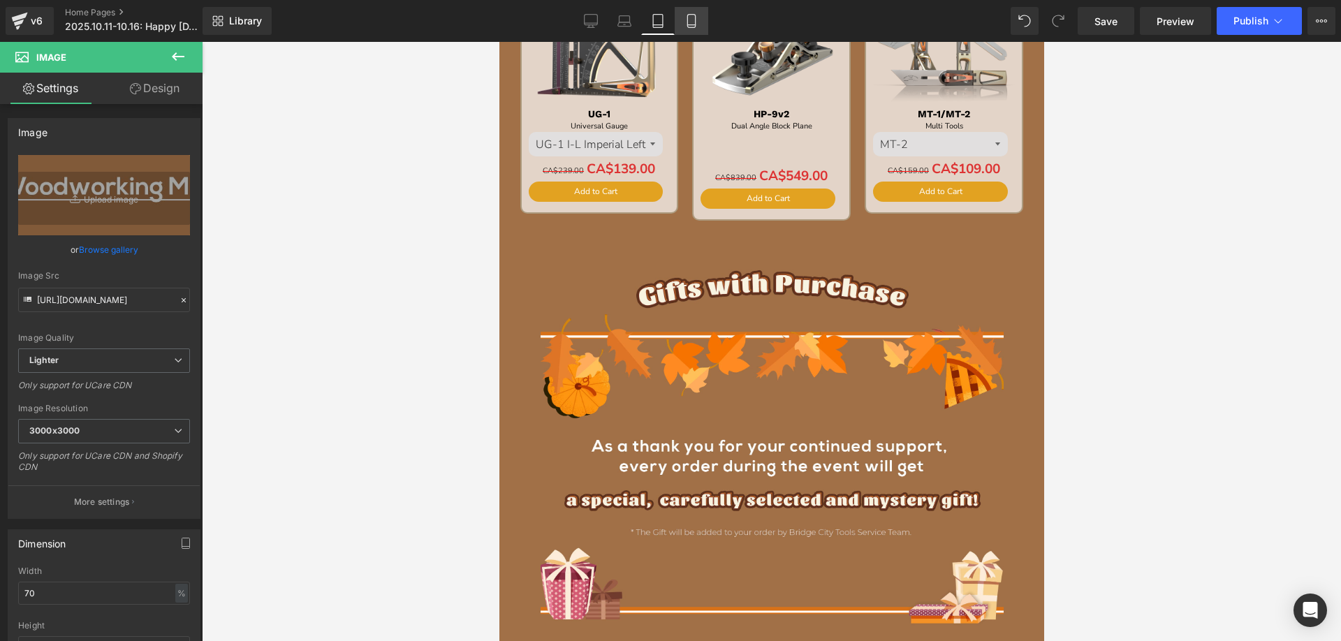
click at [681, 22] on link "Mobile" at bounding box center [691, 21] width 34 height 28
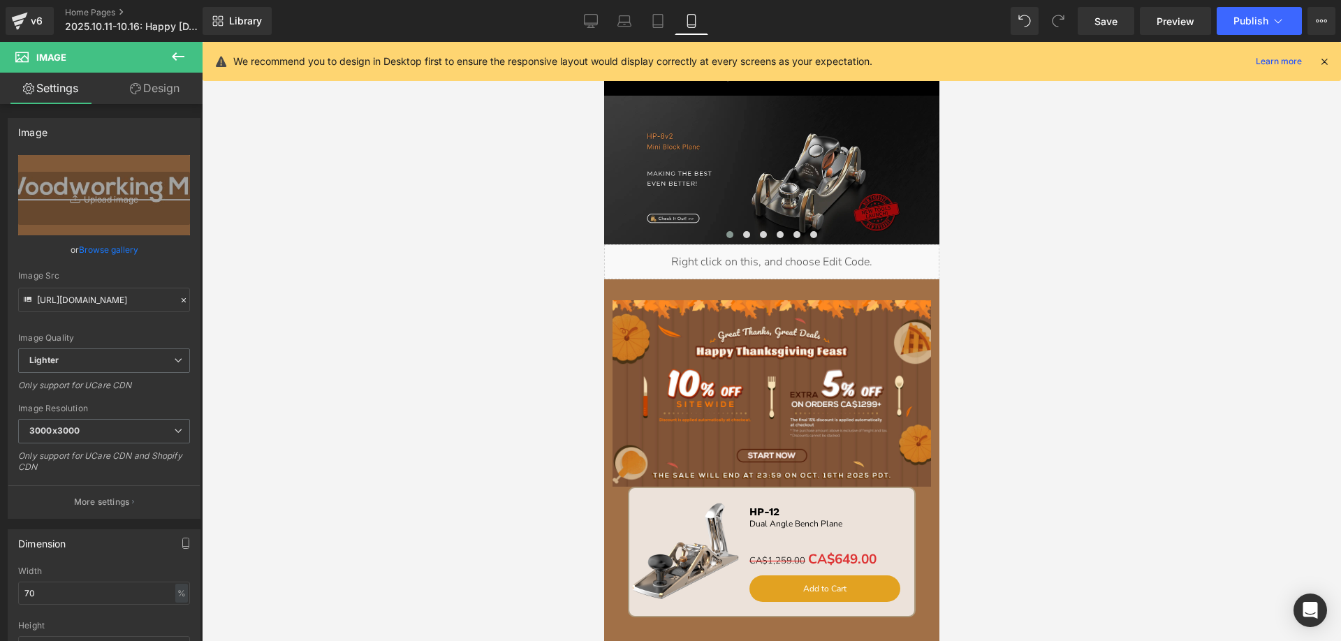
scroll to position [0, 0]
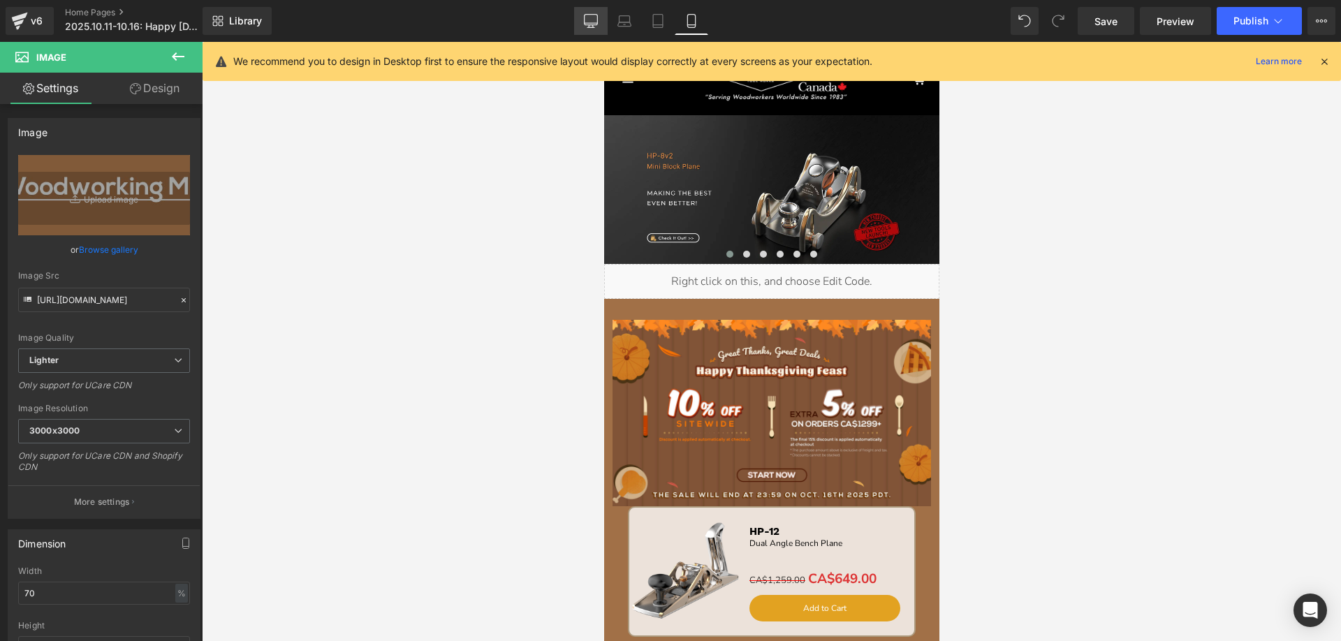
drag, startPoint x: 591, startPoint y: 20, endPoint x: 924, endPoint y: 75, distance: 337.6
click at [591, 21] on icon at bounding box center [591, 21] width 14 height 14
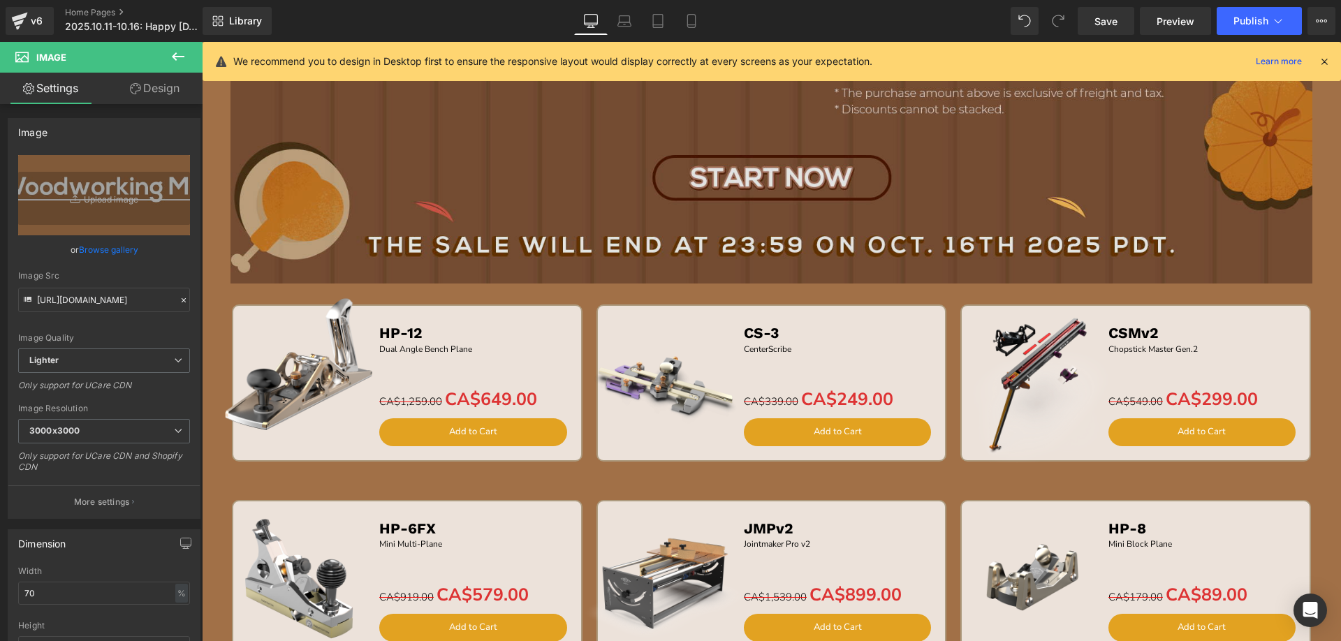
scroll to position [1257, 0]
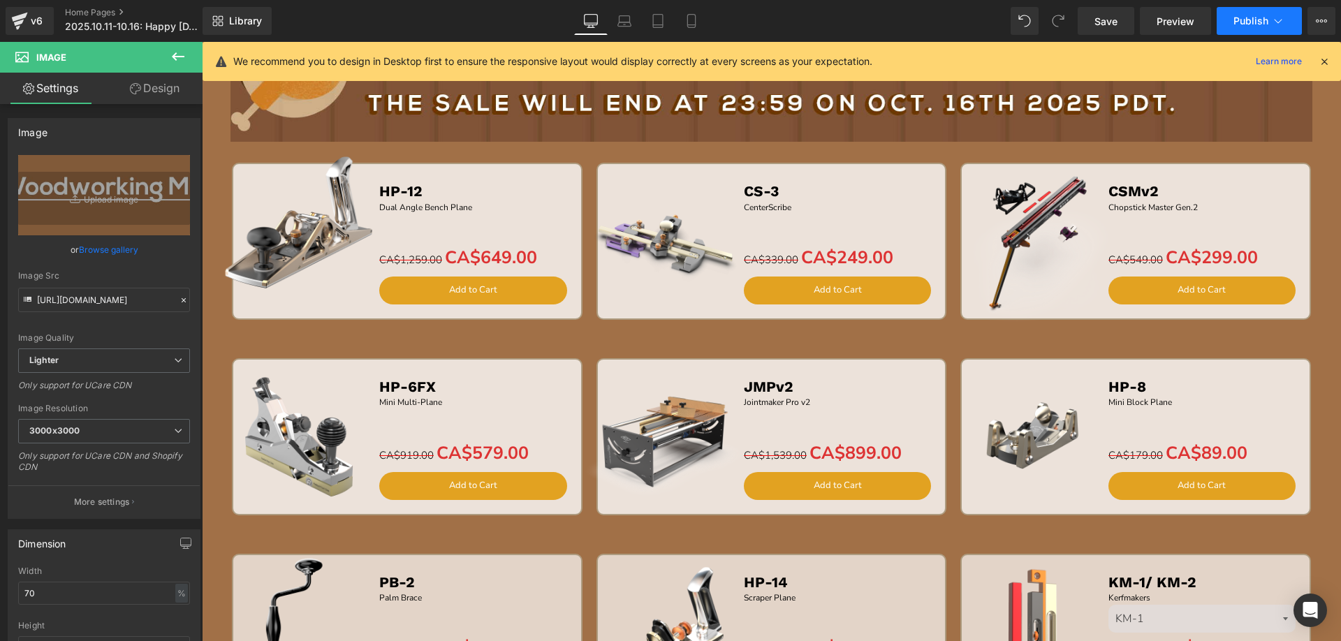
click at [1249, 18] on span "Publish" at bounding box center [1250, 20] width 35 height 11
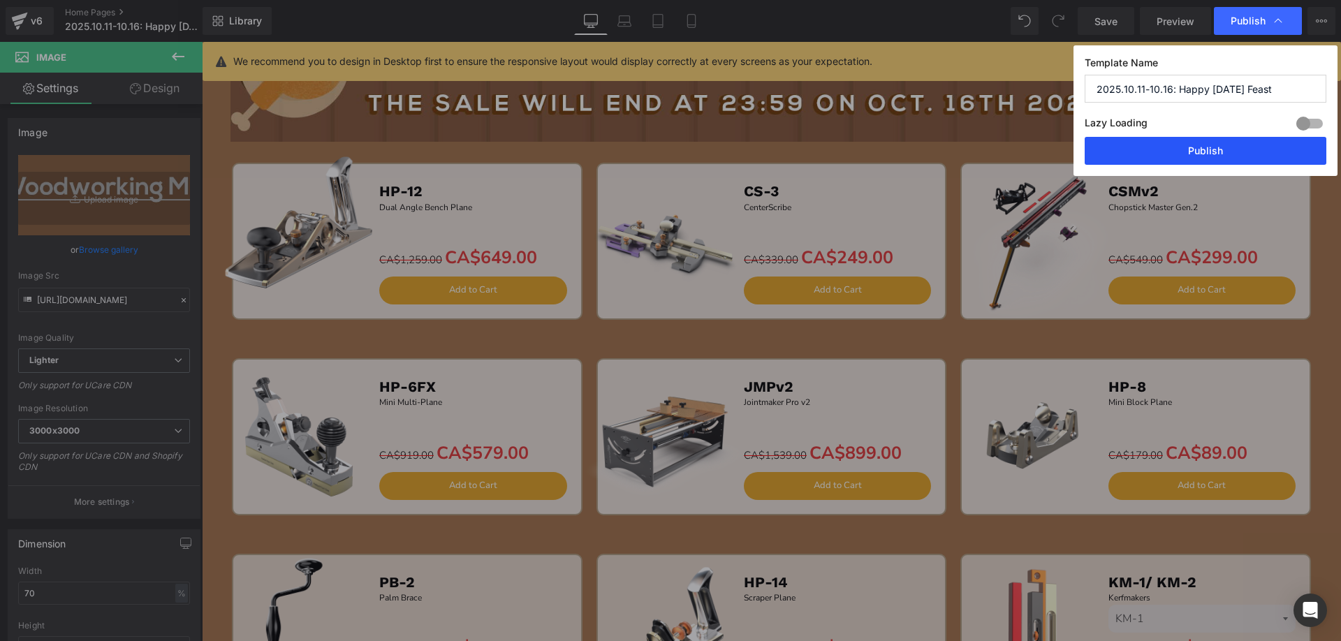
click at [1145, 151] on button "Publish" at bounding box center [1205, 151] width 242 height 28
